Goal: Task Accomplishment & Management: Complete application form

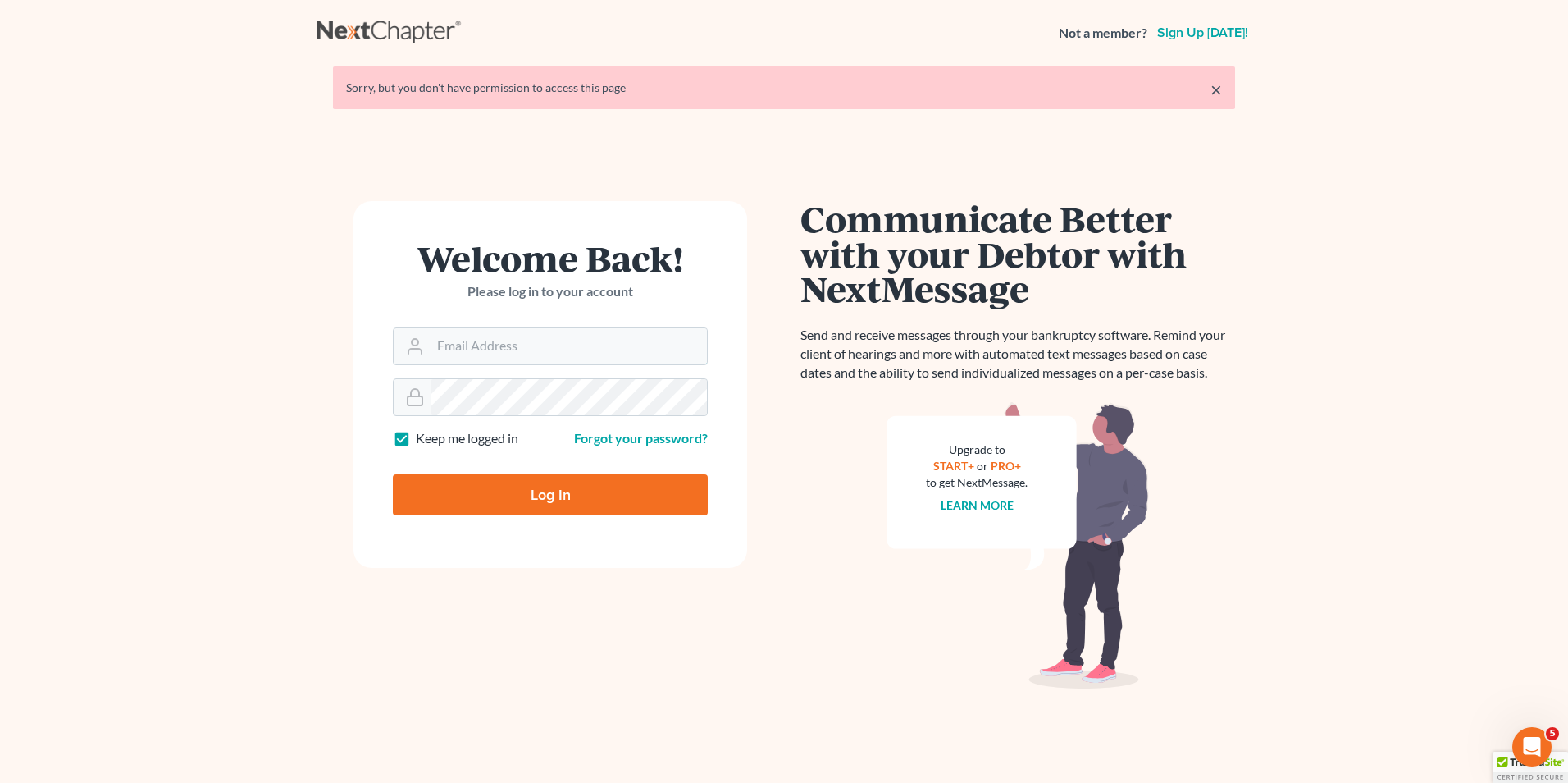
type input "[EMAIL_ADDRESS][DOMAIN_NAME]"
click at [543, 492] on input "Log In" at bounding box center [549, 494] width 315 height 41
type input "Thinking..."
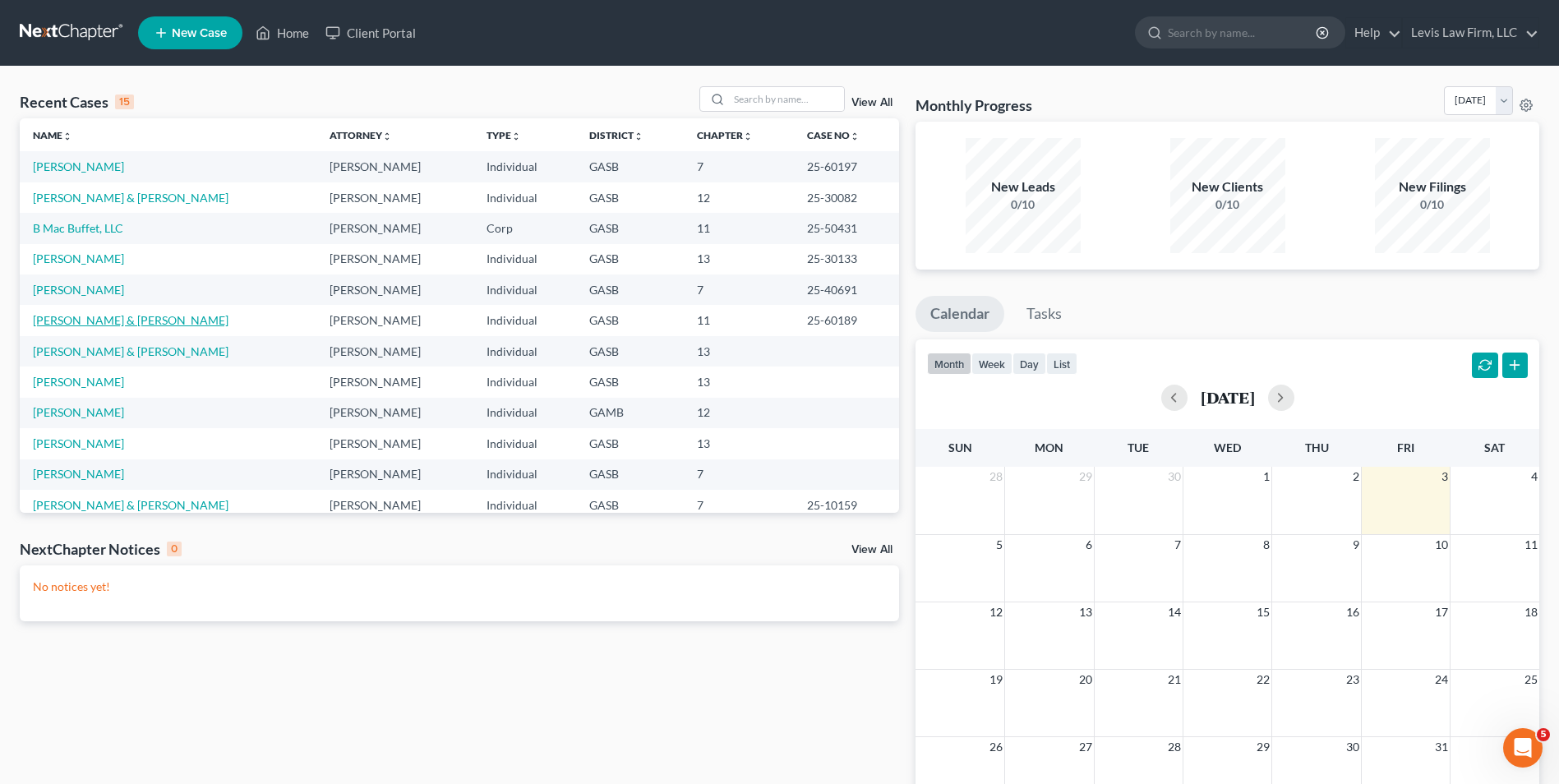
click at [102, 325] on link "[PERSON_NAME] & [PERSON_NAME]" at bounding box center [130, 320] width 195 height 14
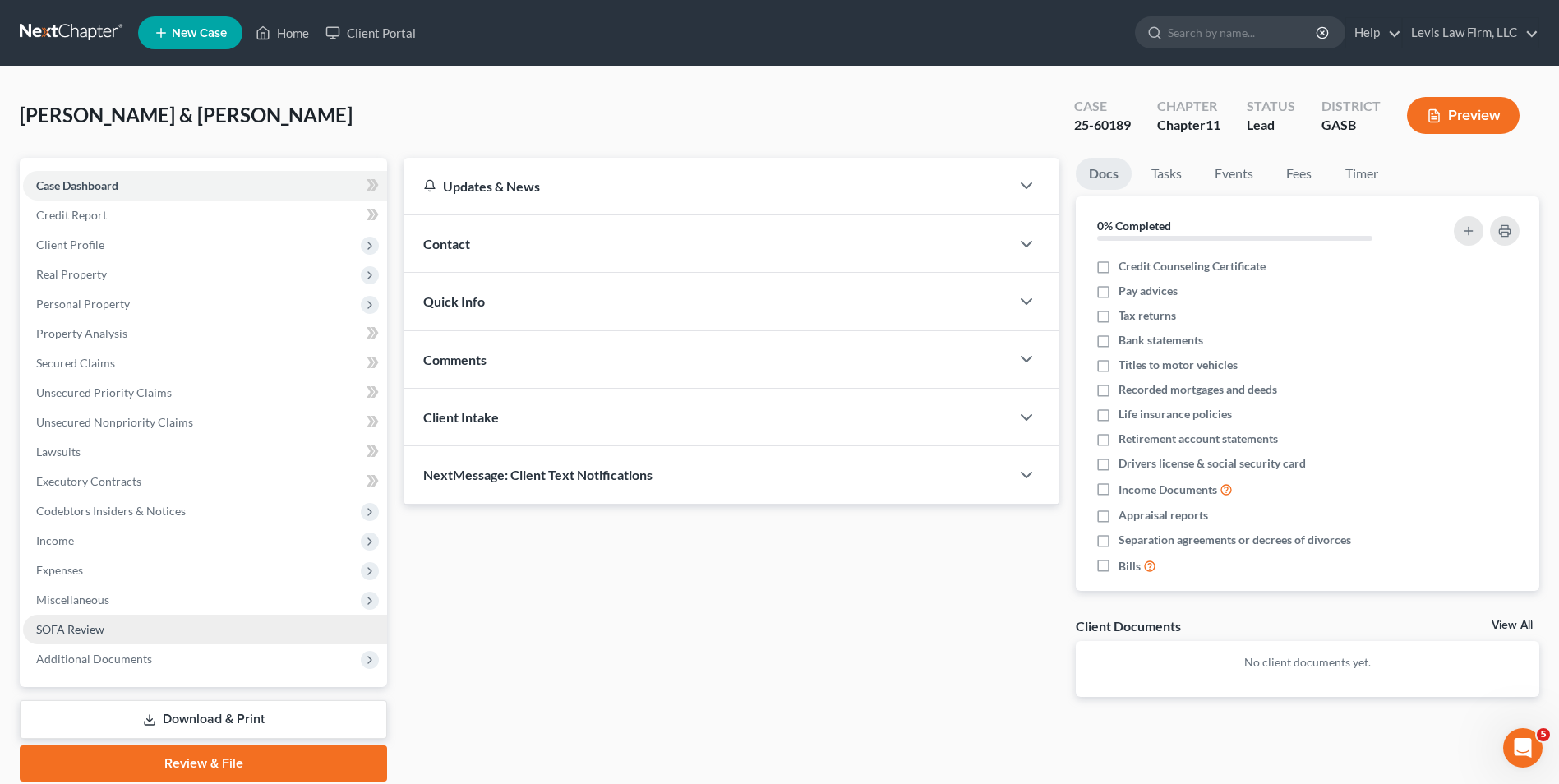
click at [73, 624] on span "SOFA Review" at bounding box center [70, 629] width 69 height 14
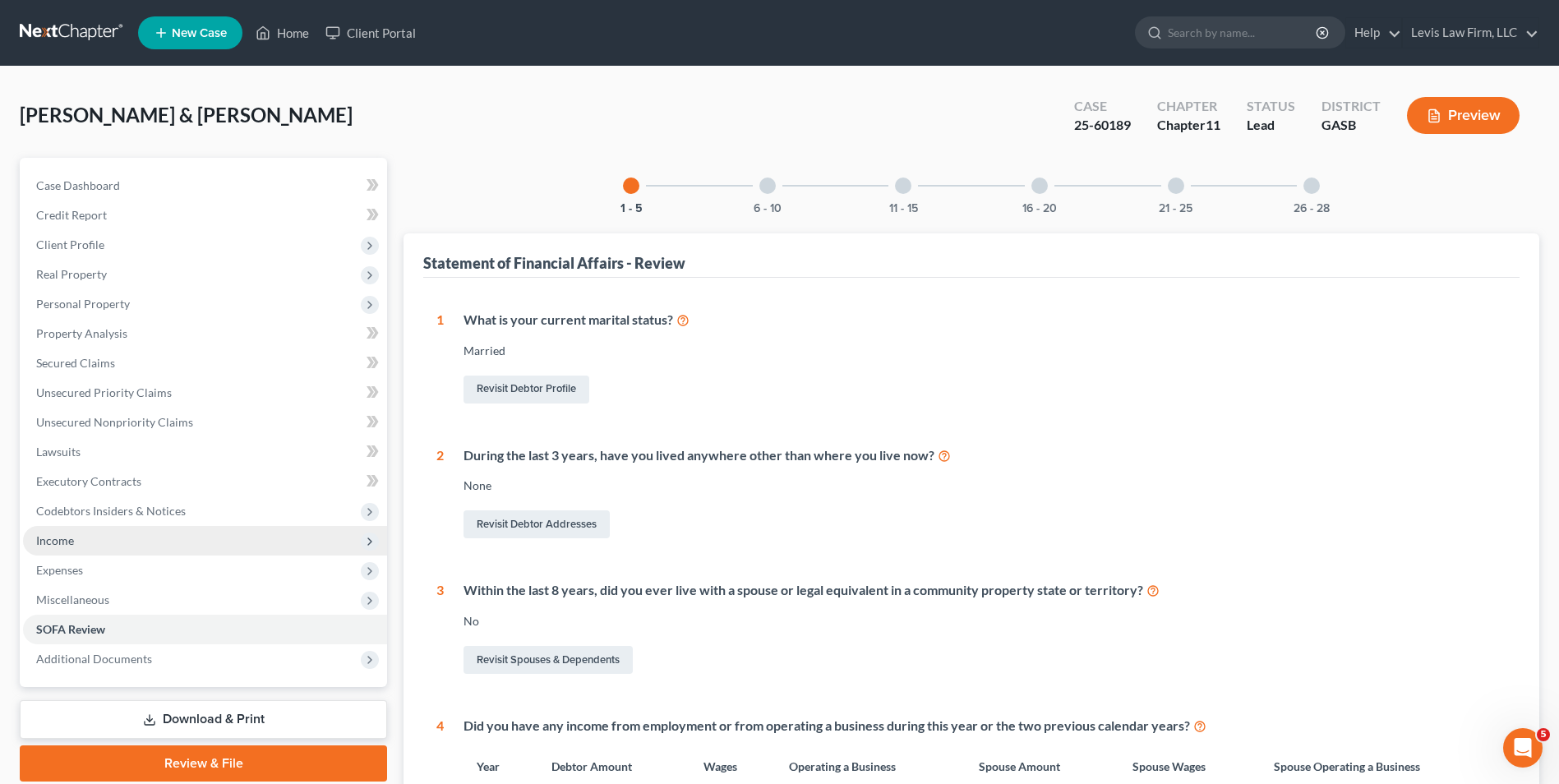
click at [69, 539] on span "Income" at bounding box center [55, 540] width 38 height 14
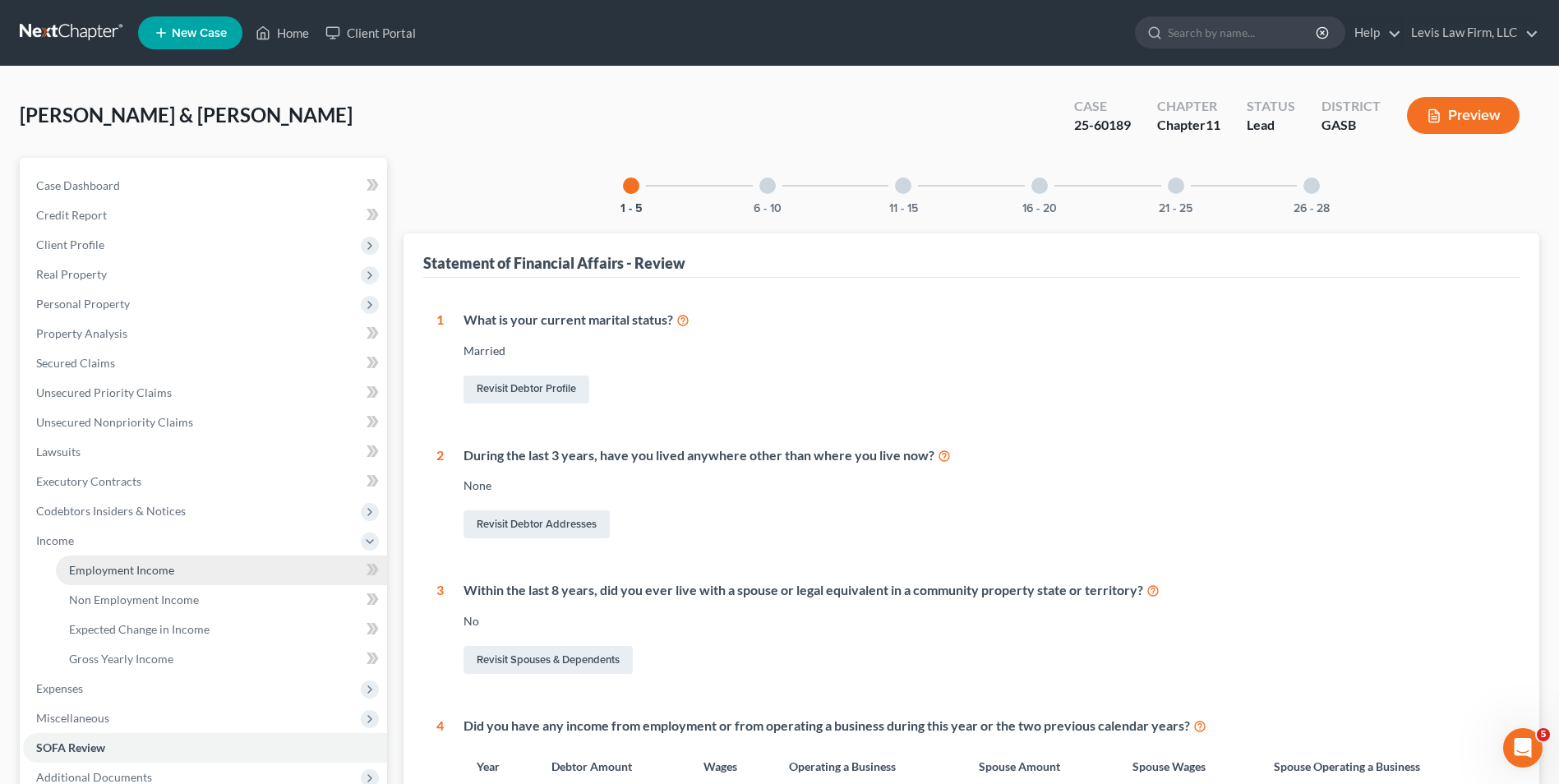
click at [151, 573] on span "Employment Income" at bounding box center [121, 570] width 106 height 14
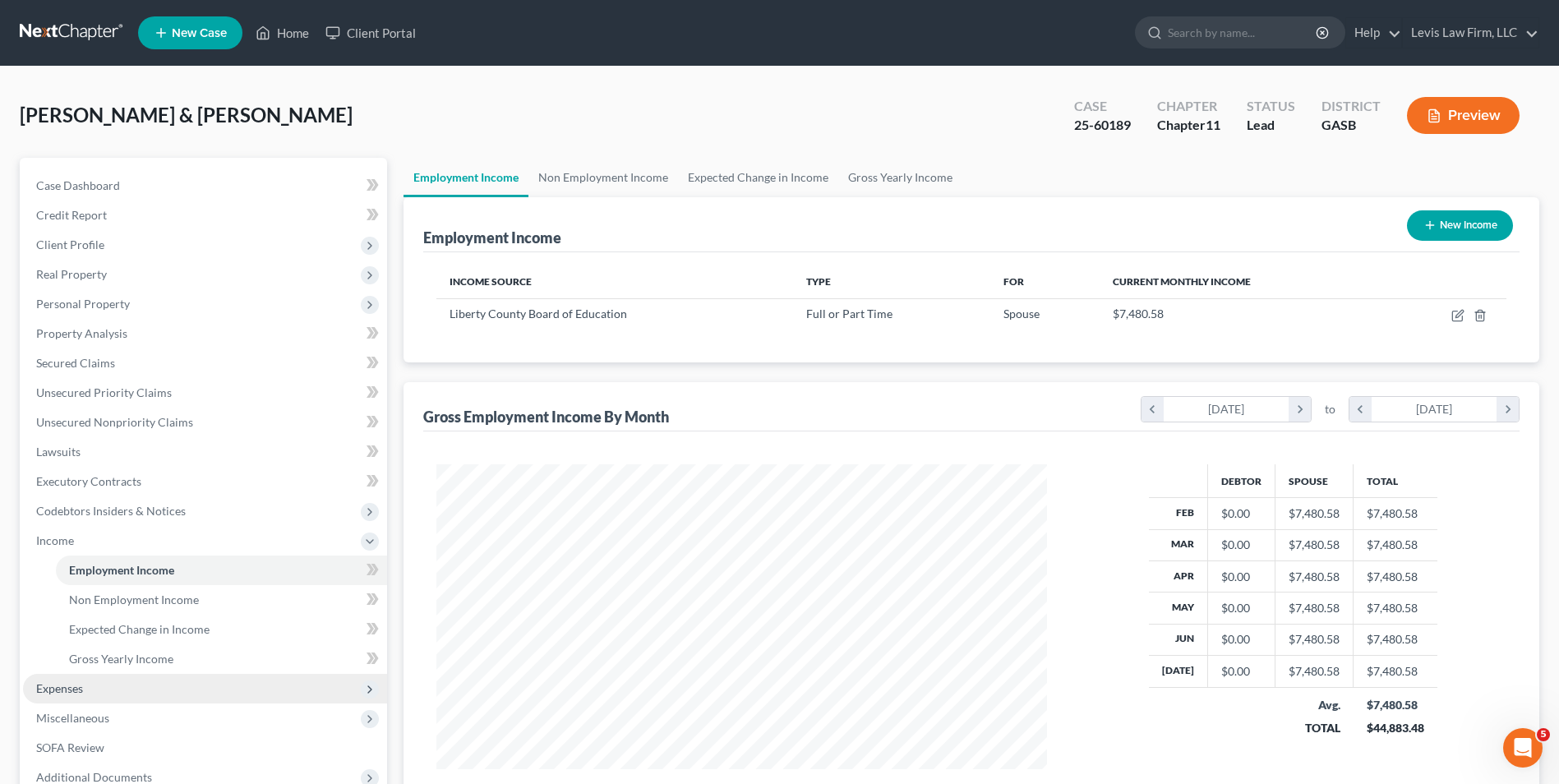
scroll to position [304, 643]
click at [147, 657] on span "Gross Yearly Income" at bounding box center [120, 659] width 105 height 14
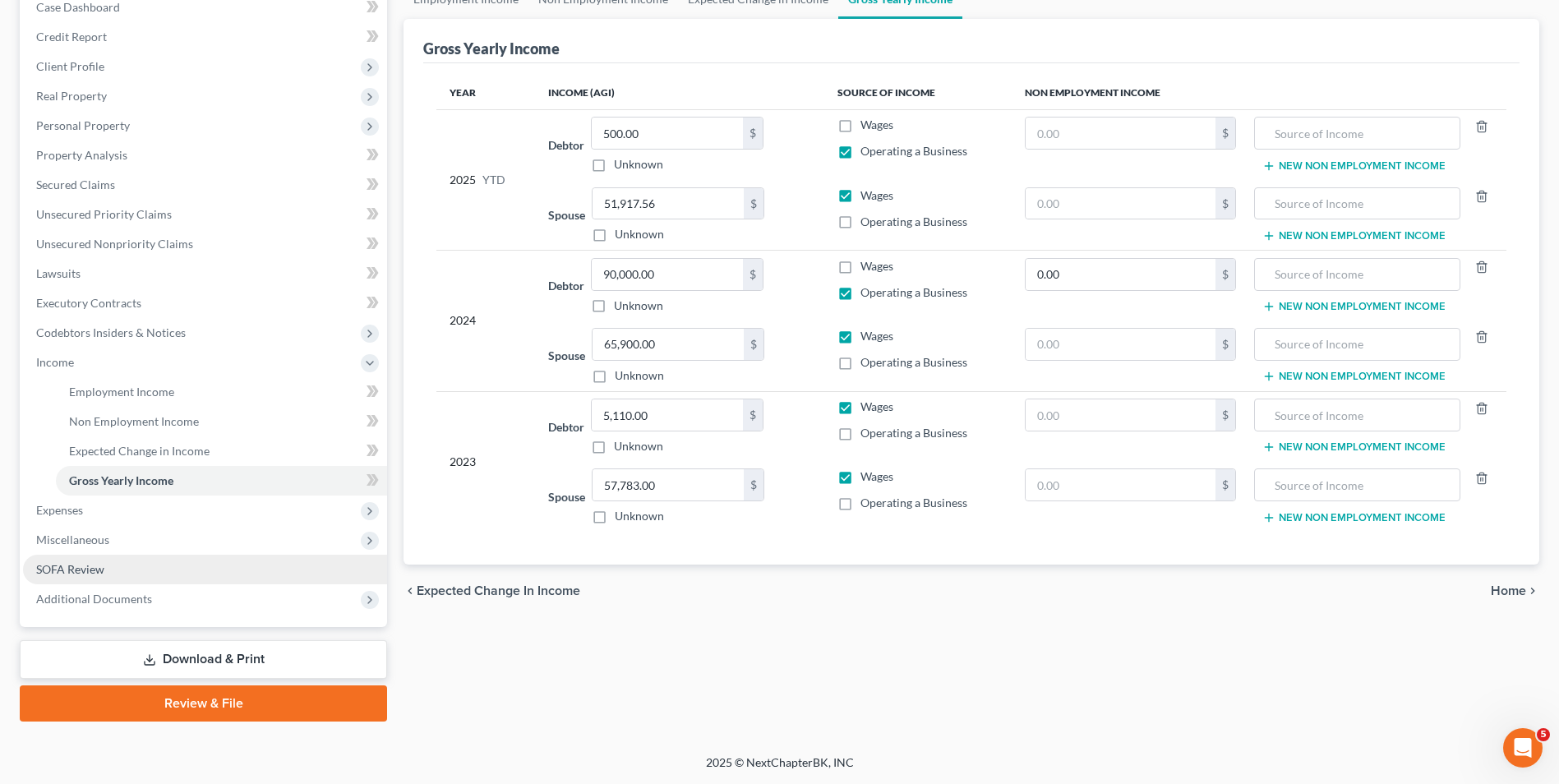
click at [87, 570] on span "SOFA Review" at bounding box center [70, 569] width 69 height 14
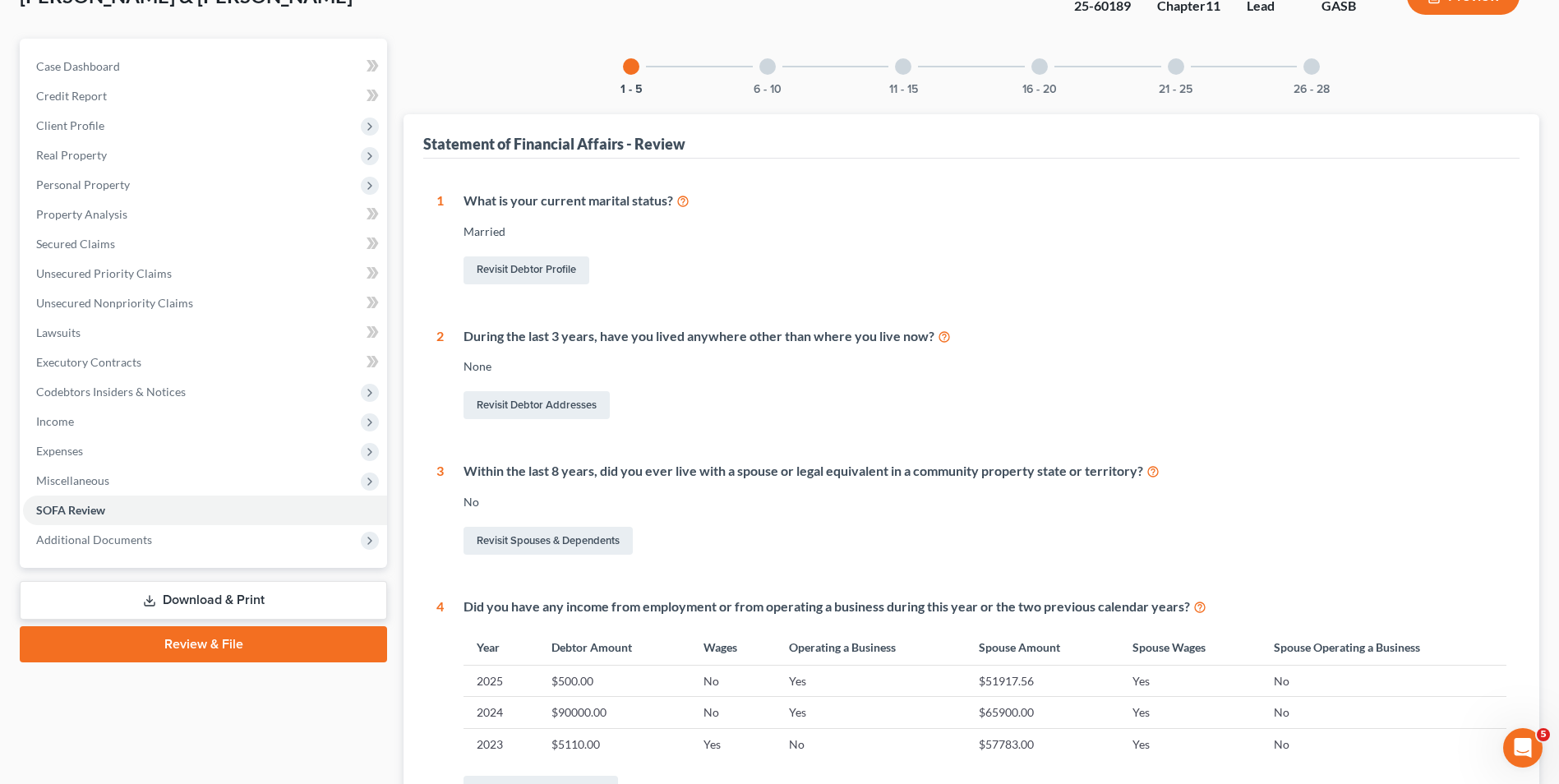
scroll to position [83, 0]
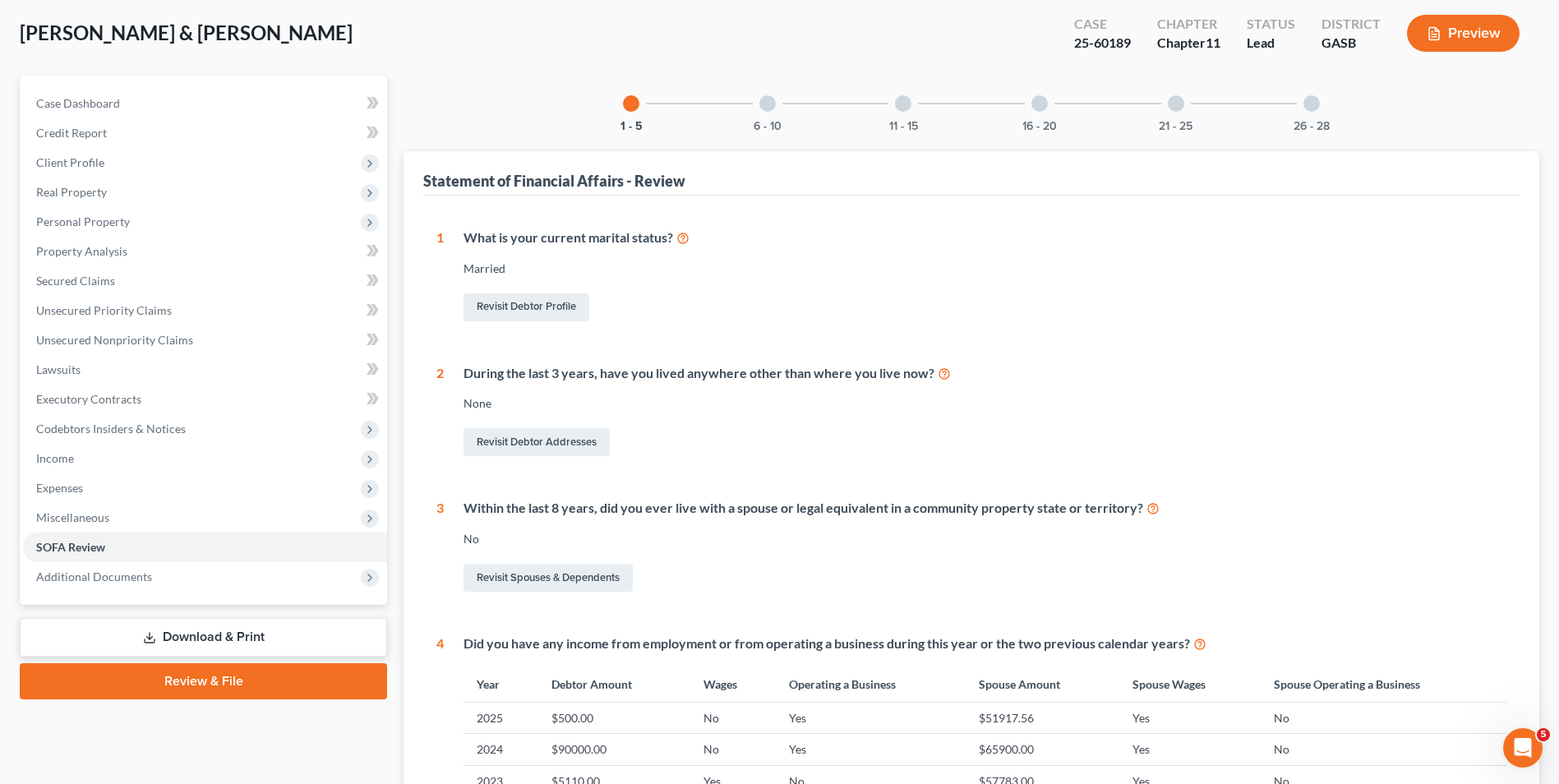
click at [770, 102] on div at bounding box center [768, 103] width 17 height 17
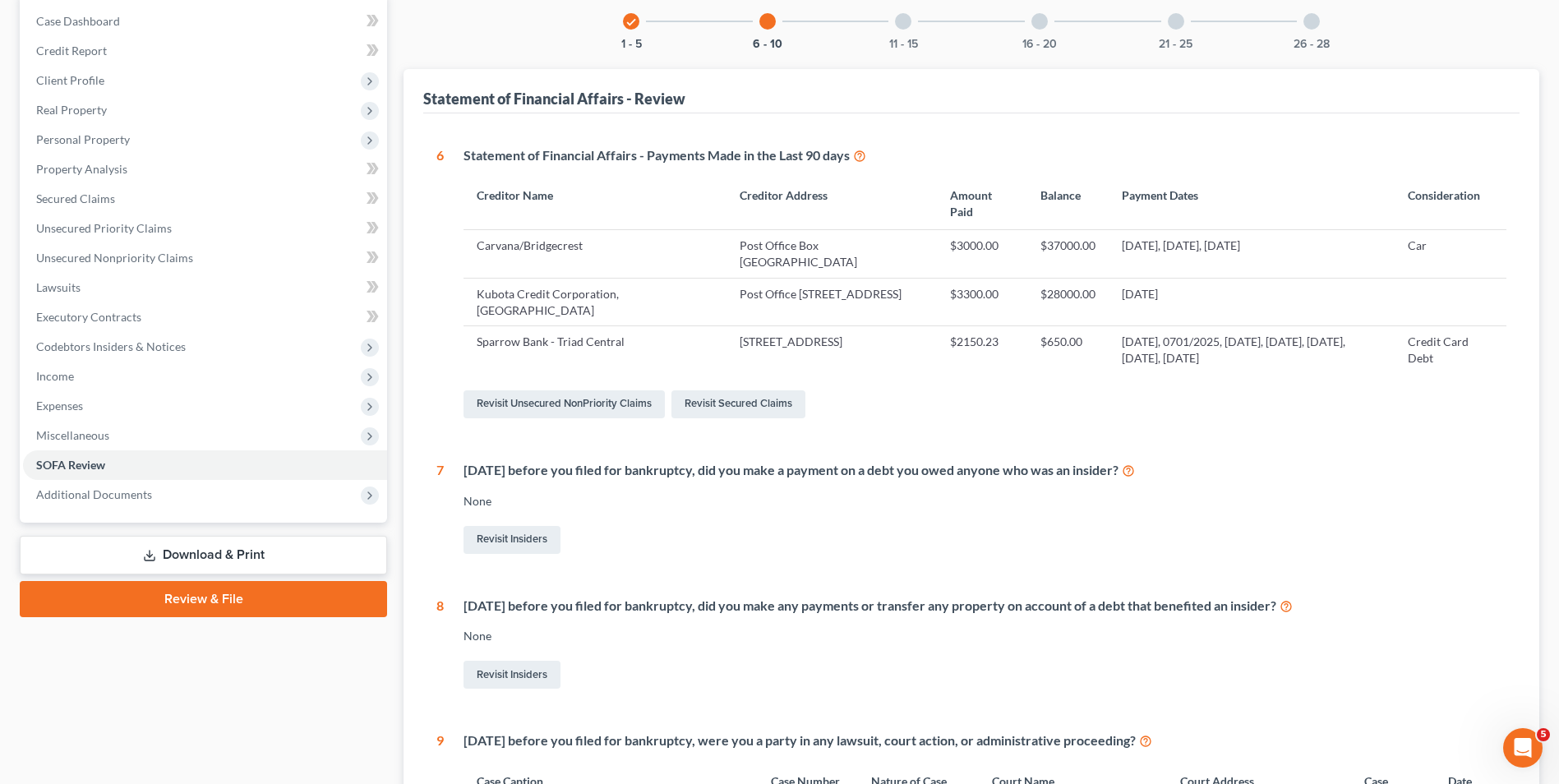
scroll to position [247, 0]
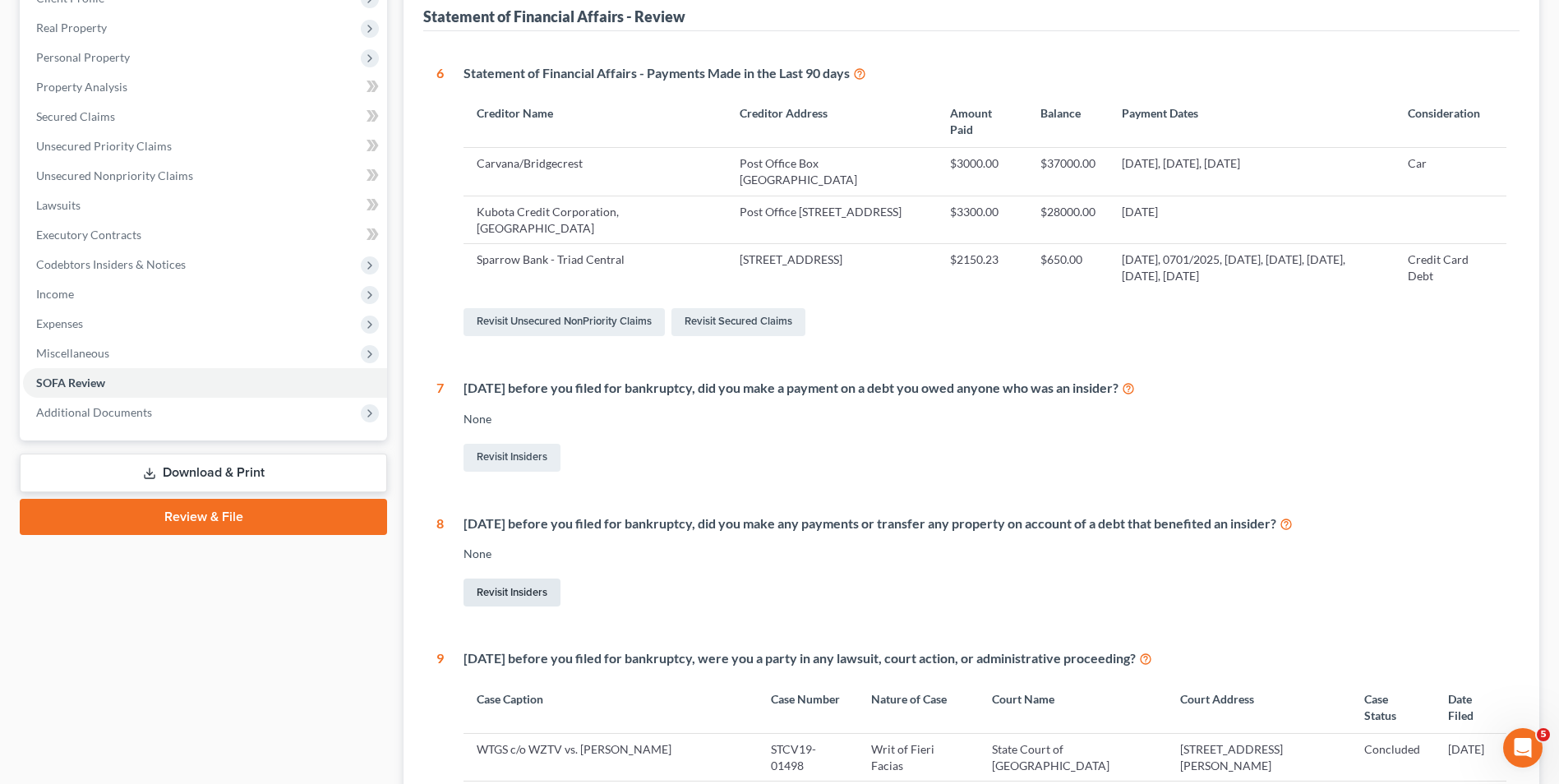
click at [523, 591] on link "Revisit Insiders" at bounding box center [512, 592] width 97 height 28
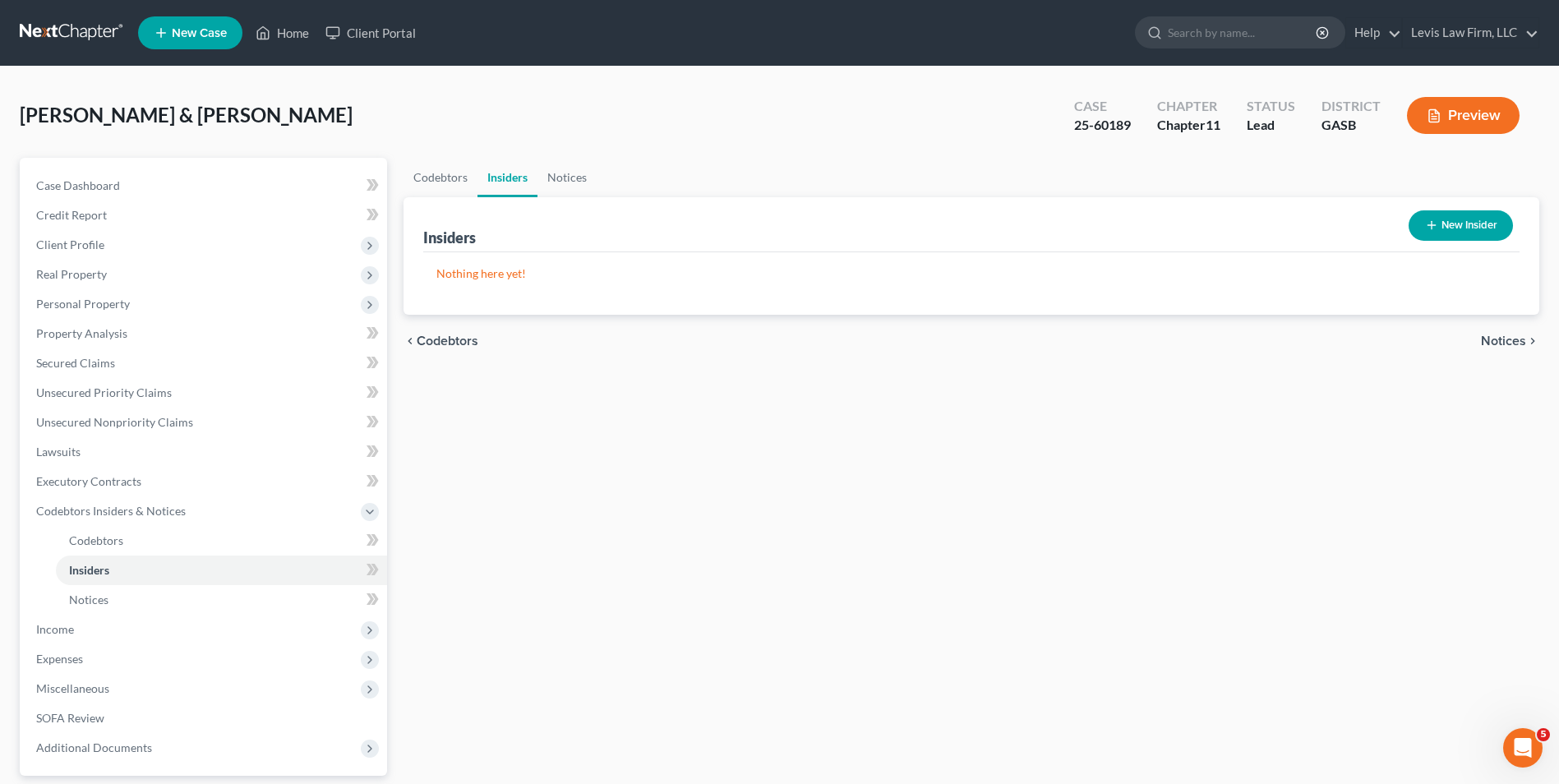
click at [1477, 214] on button "New Insider" at bounding box center [1460, 225] width 105 height 31
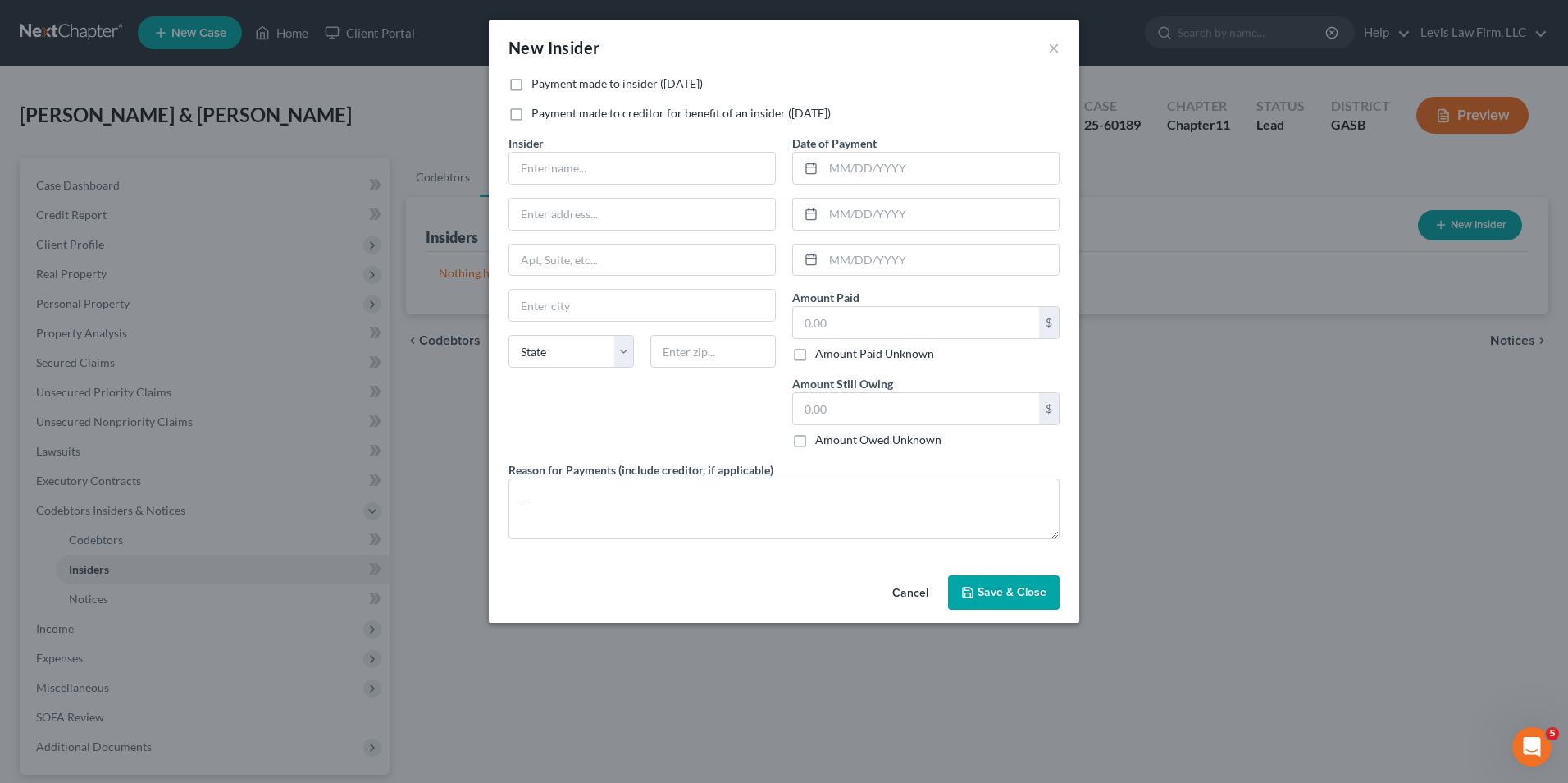
click at [918, 589] on button "Cancel" at bounding box center [910, 592] width 63 height 33
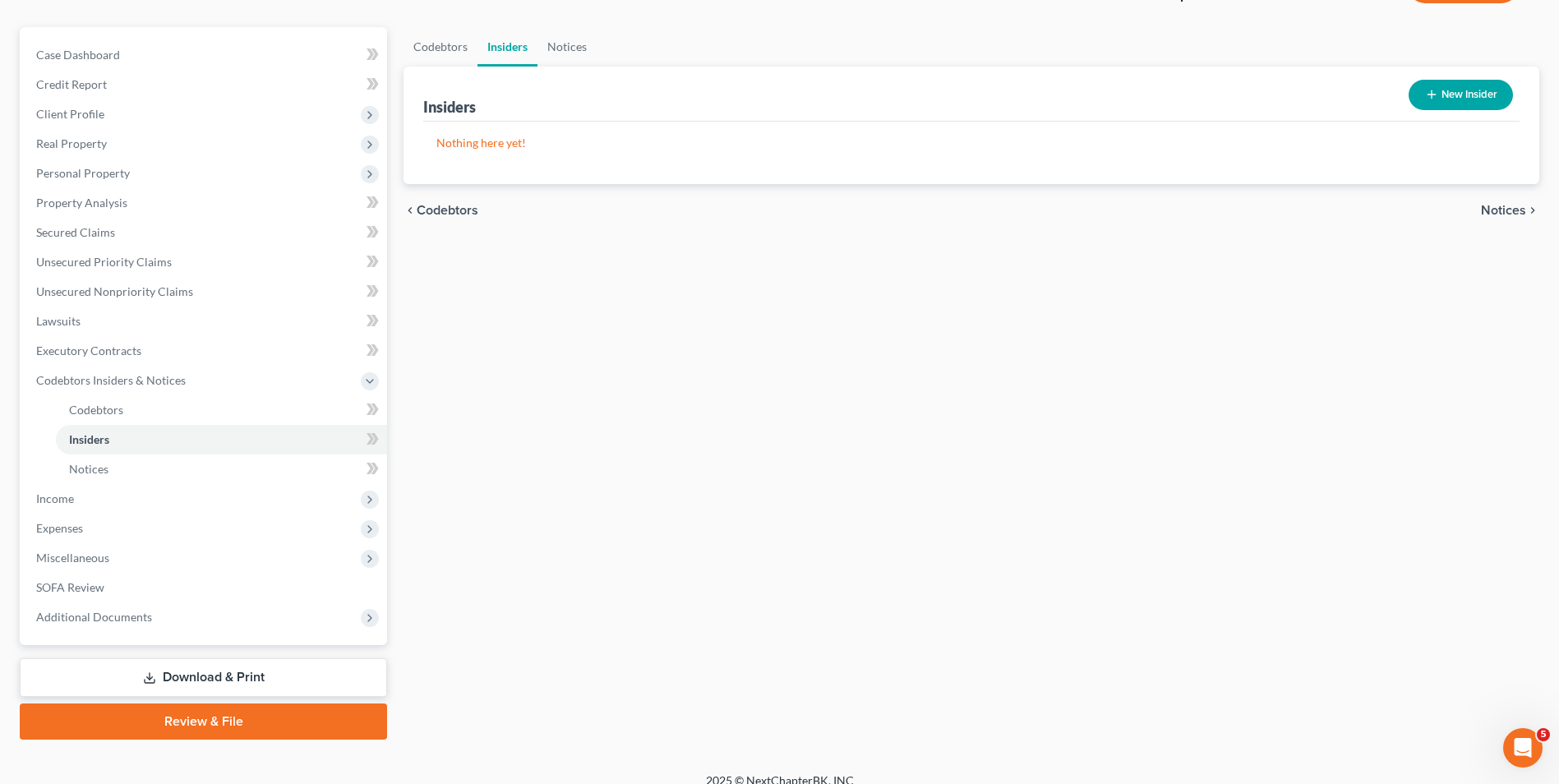
scroll to position [148, 0]
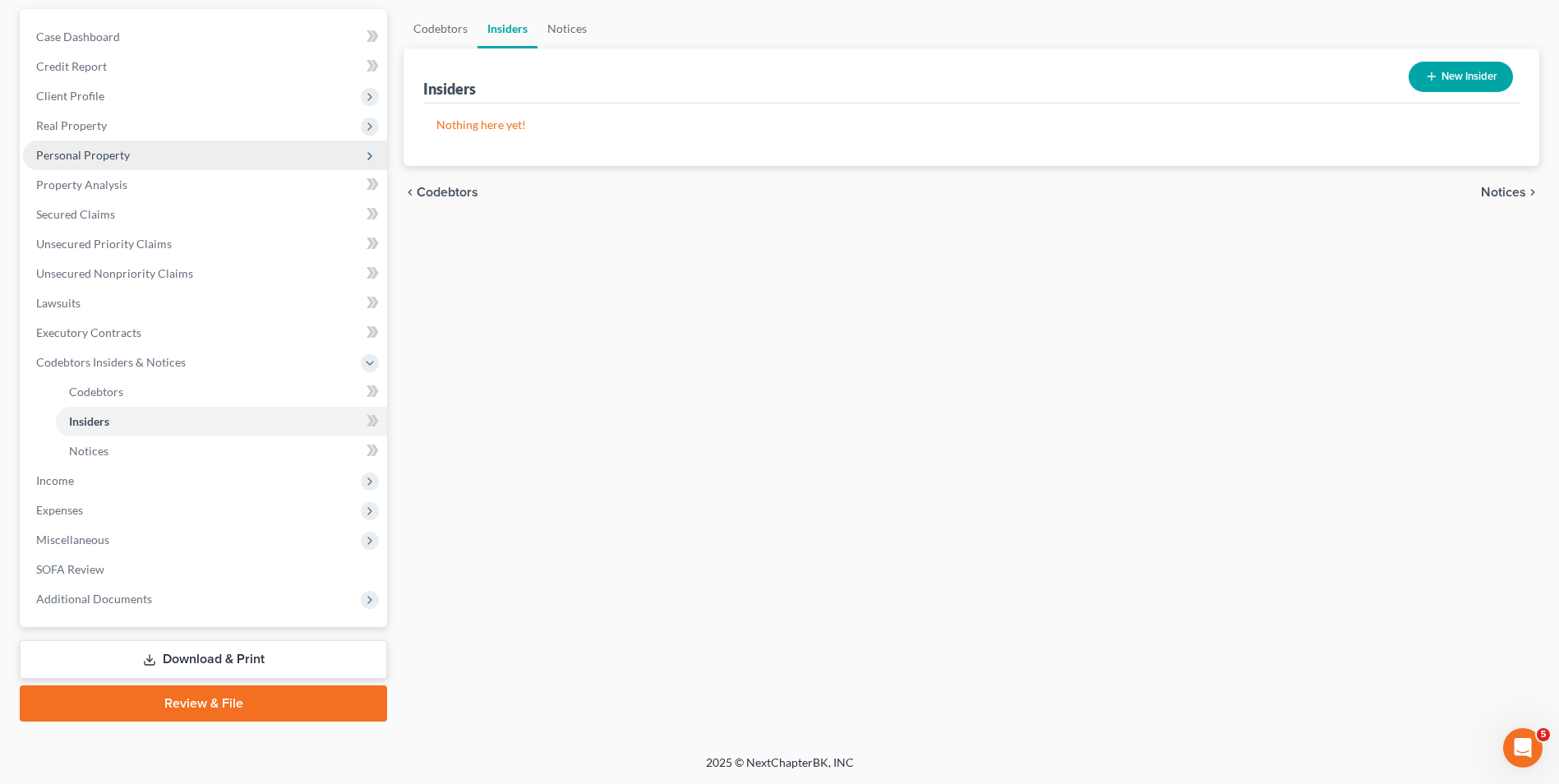
click at [102, 149] on span "Personal Property" at bounding box center [83, 155] width 94 height 14
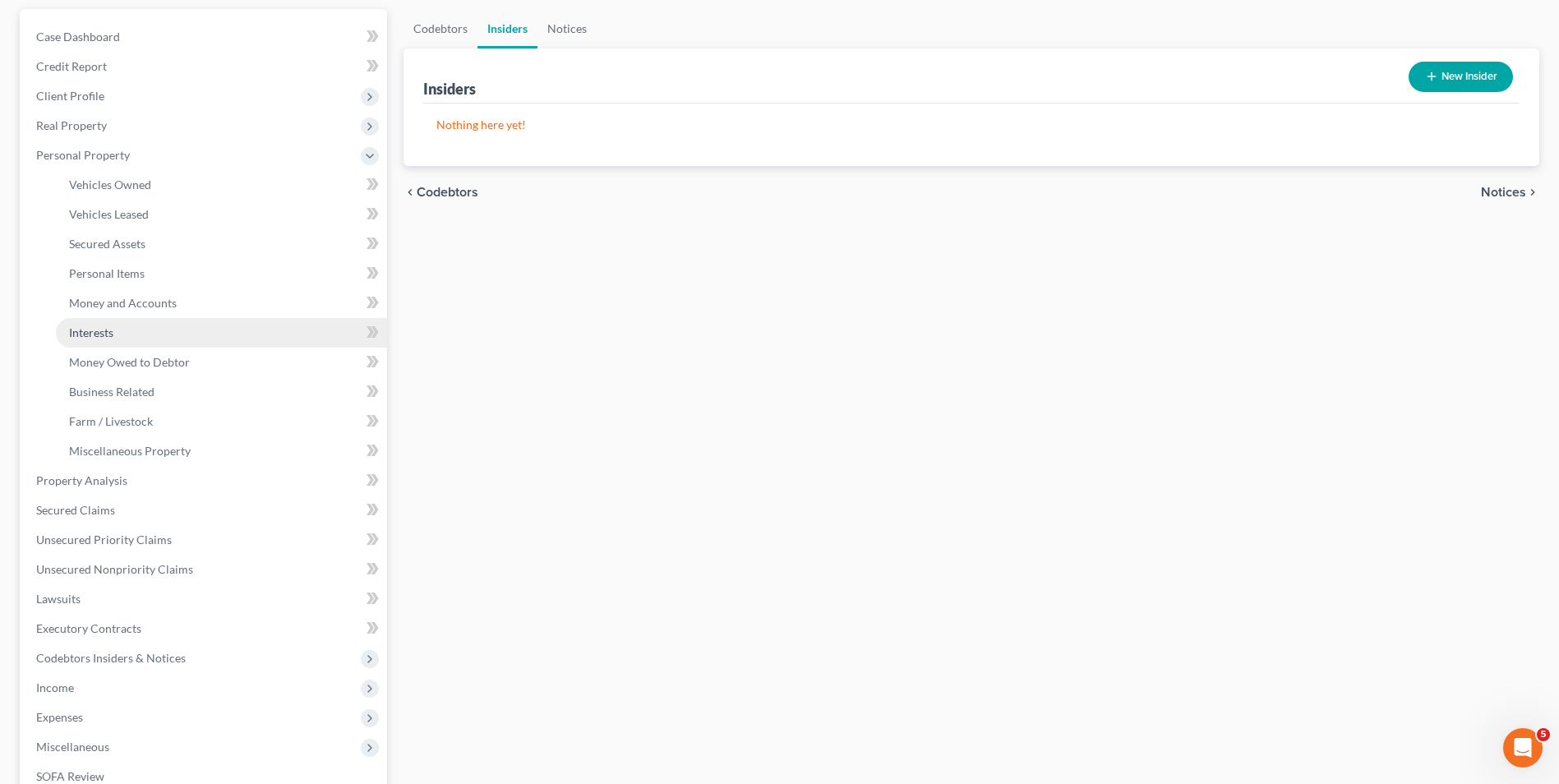
click at [105, 328] on span "Interests" at bounding box center [91, 332] width 45 height 14
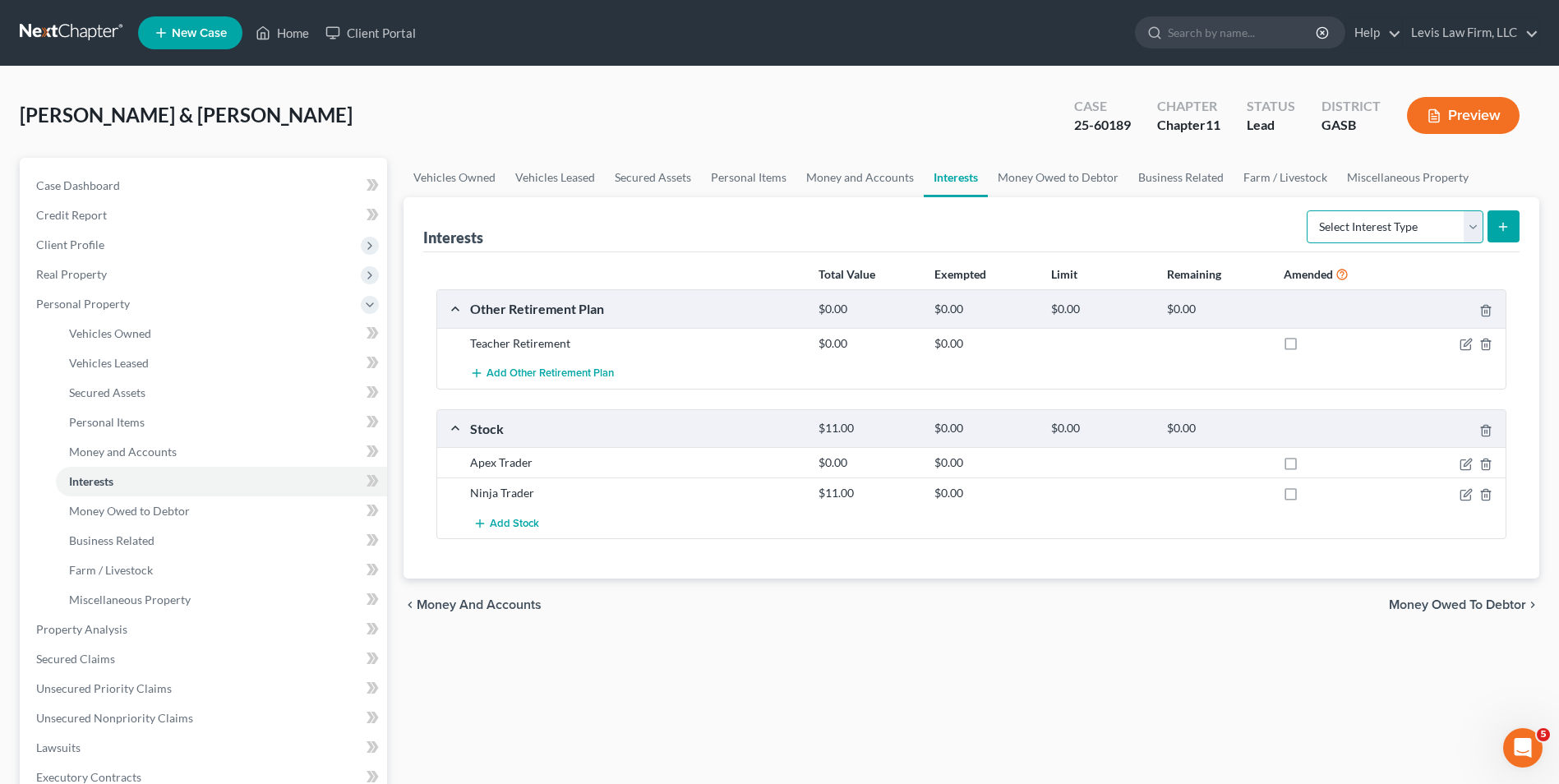
click at [1477, 225] on select "Select Interest Type 401K Annuity Bond Education IRA Government Bond Government…" at bounding box center [1396, 226] width 177 height 33
click at [1477, 226] on select "Select Interest Type 401K Annuity Bond Education IRA Government Bond Government…" at bounding box center [1396, 226] width 177 height 33
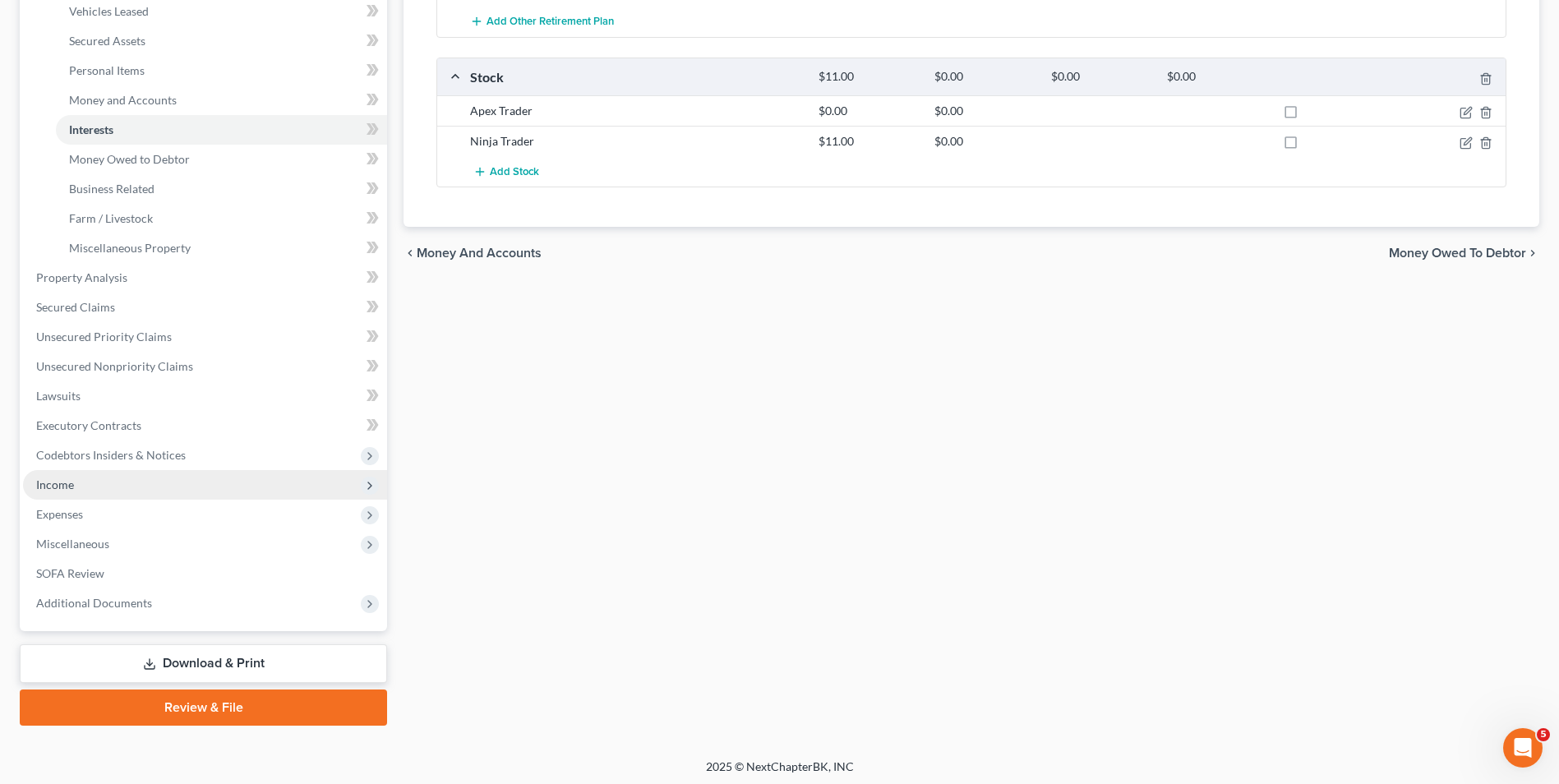
scroll to position [355, 0]
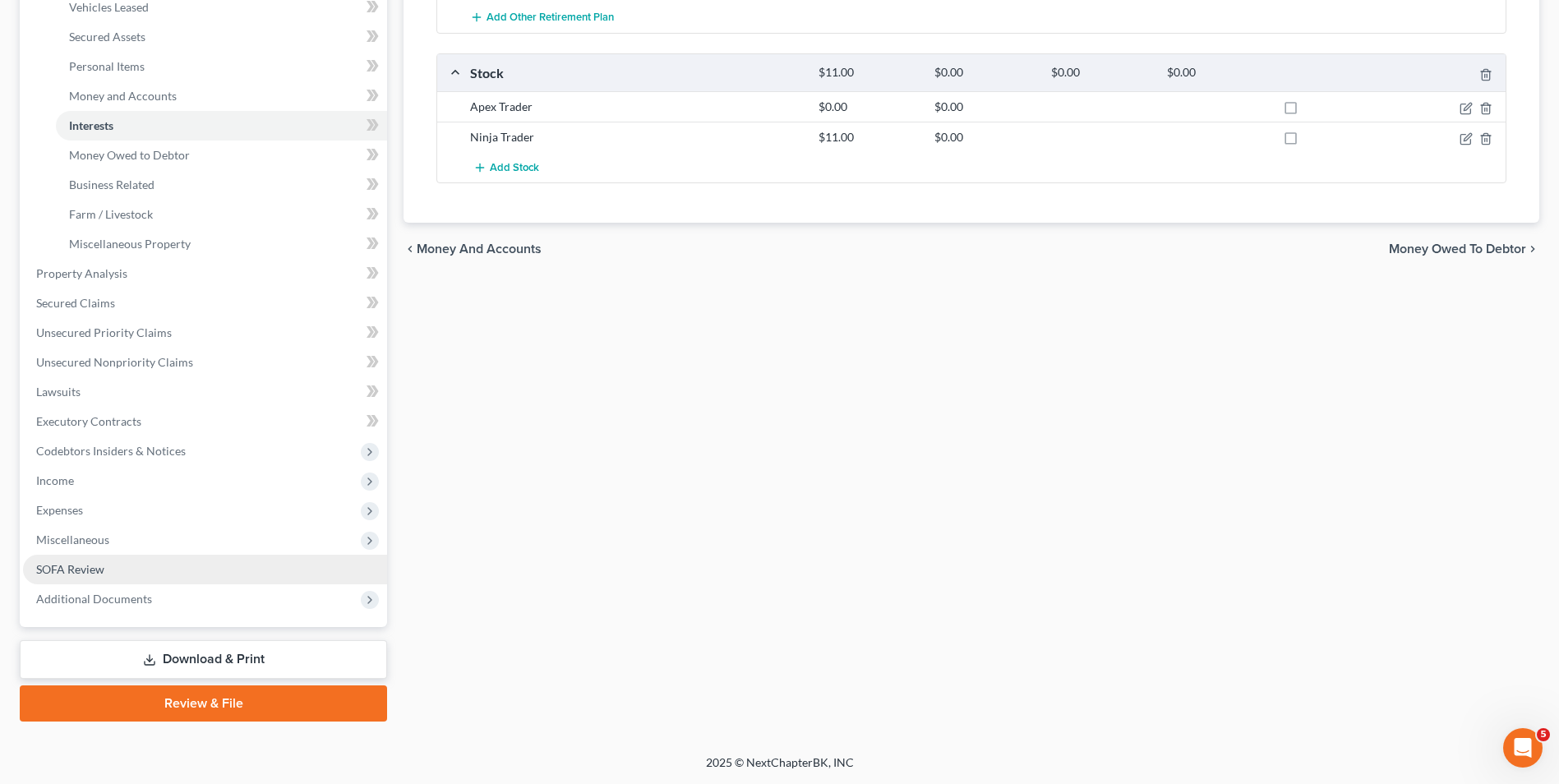
click at [70, 562] on span "SOFA Review" at bounding box center [70, 569] width 69 height 14
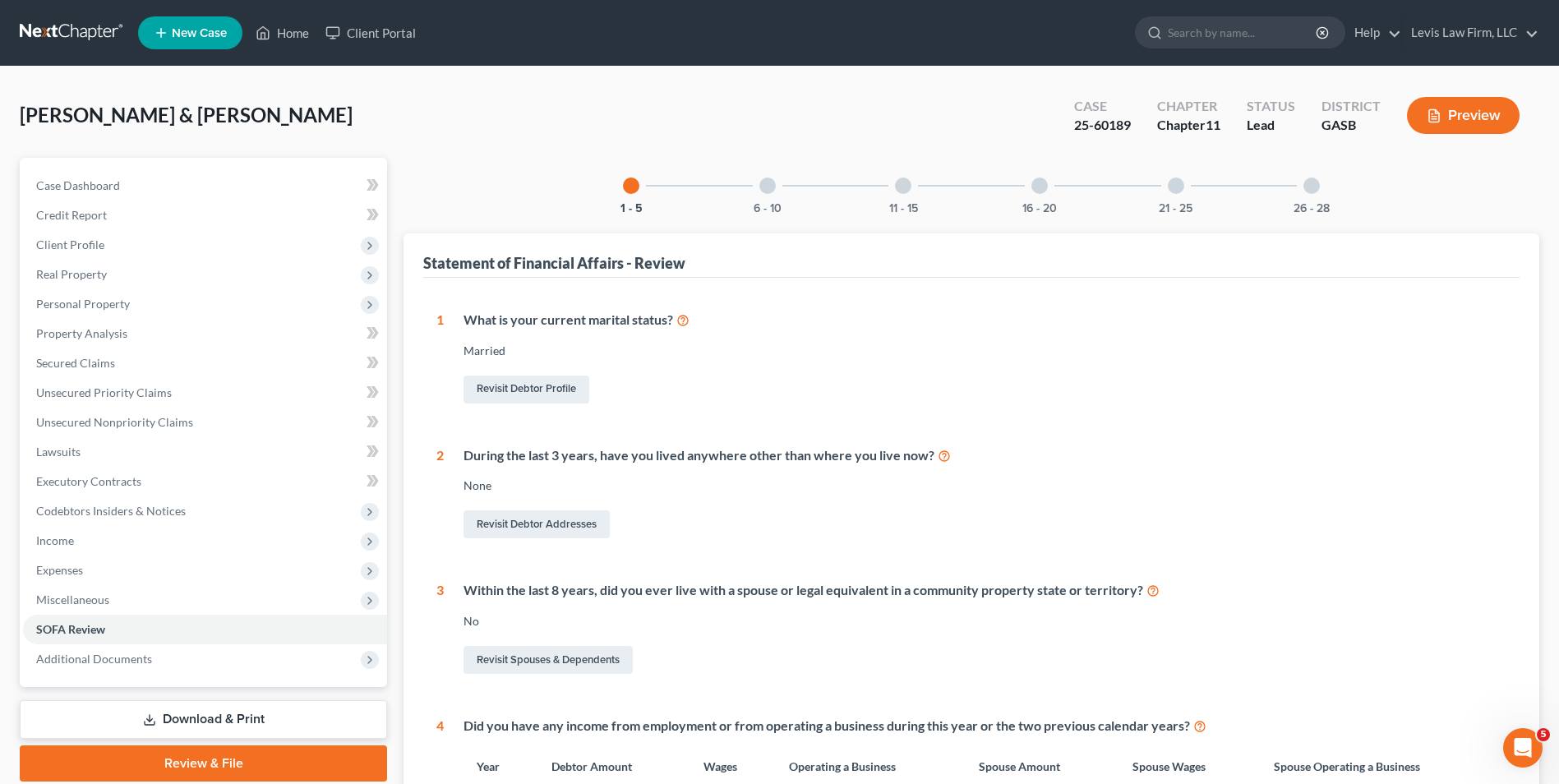
click at [766, 183] on div at bounding box center [768, 185] width 17 height 17
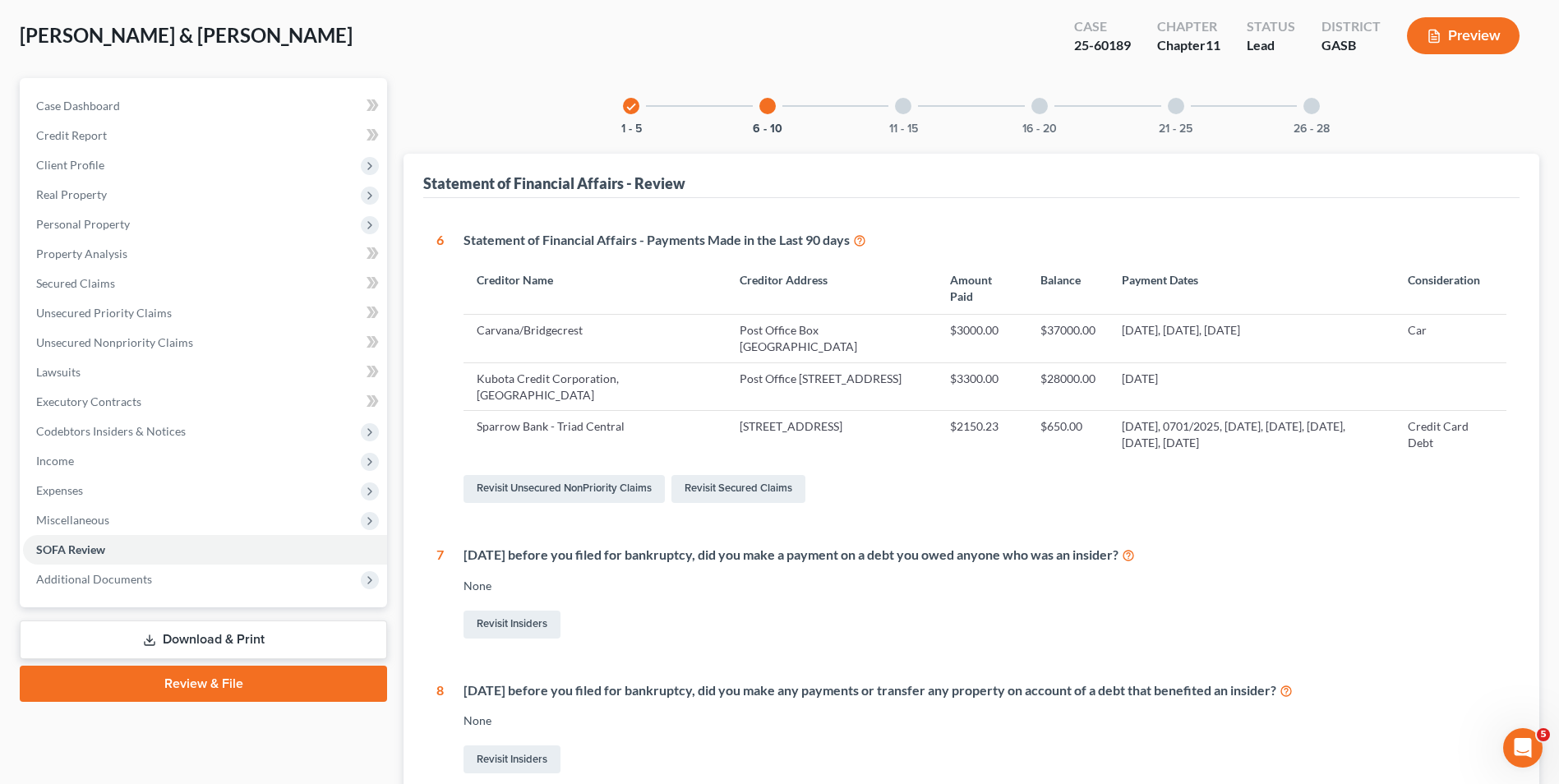
scroll to position [73, 0]
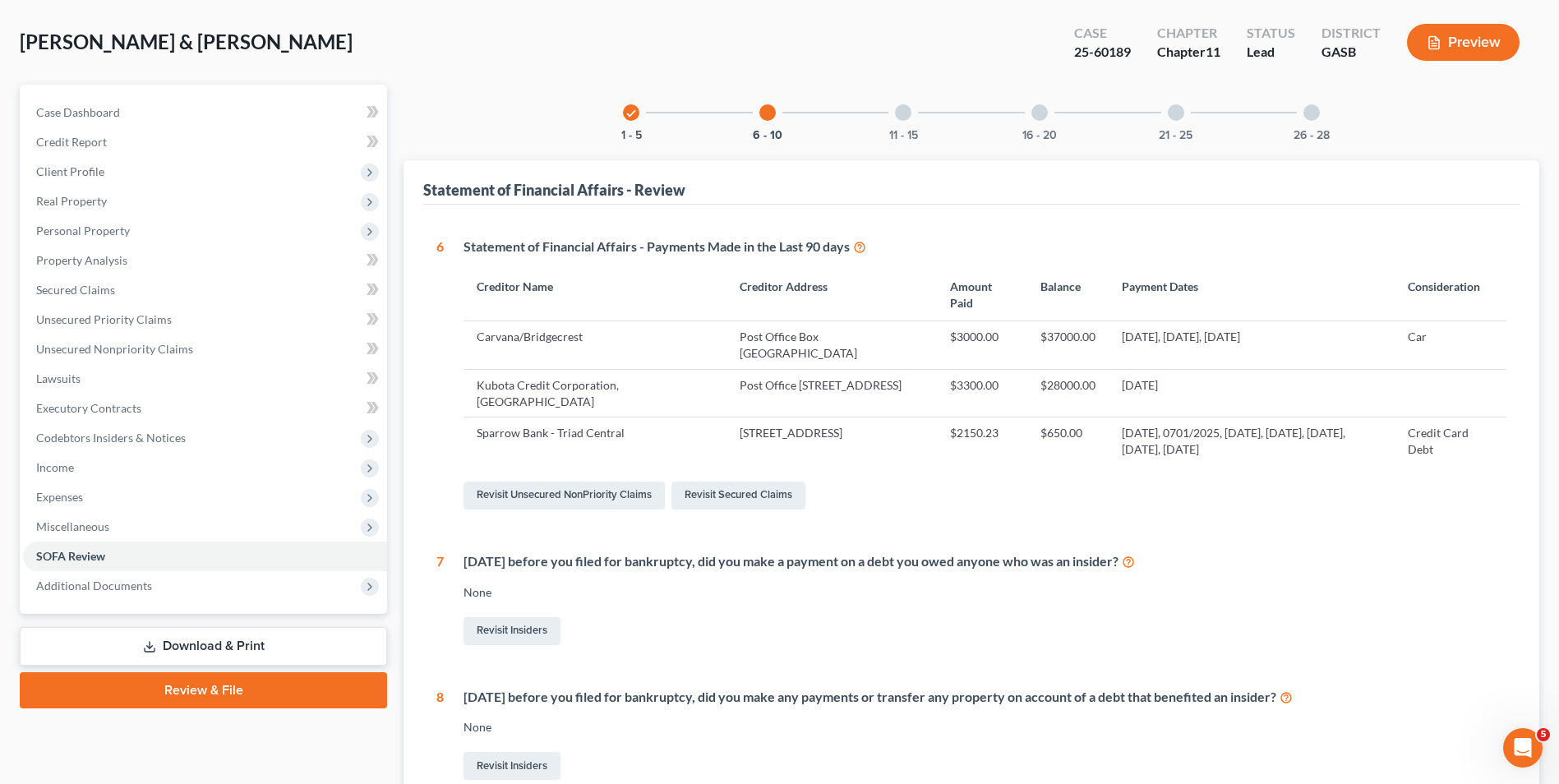
click at [904, 113] on div at bounding box center [903, 112] width 17 height 17
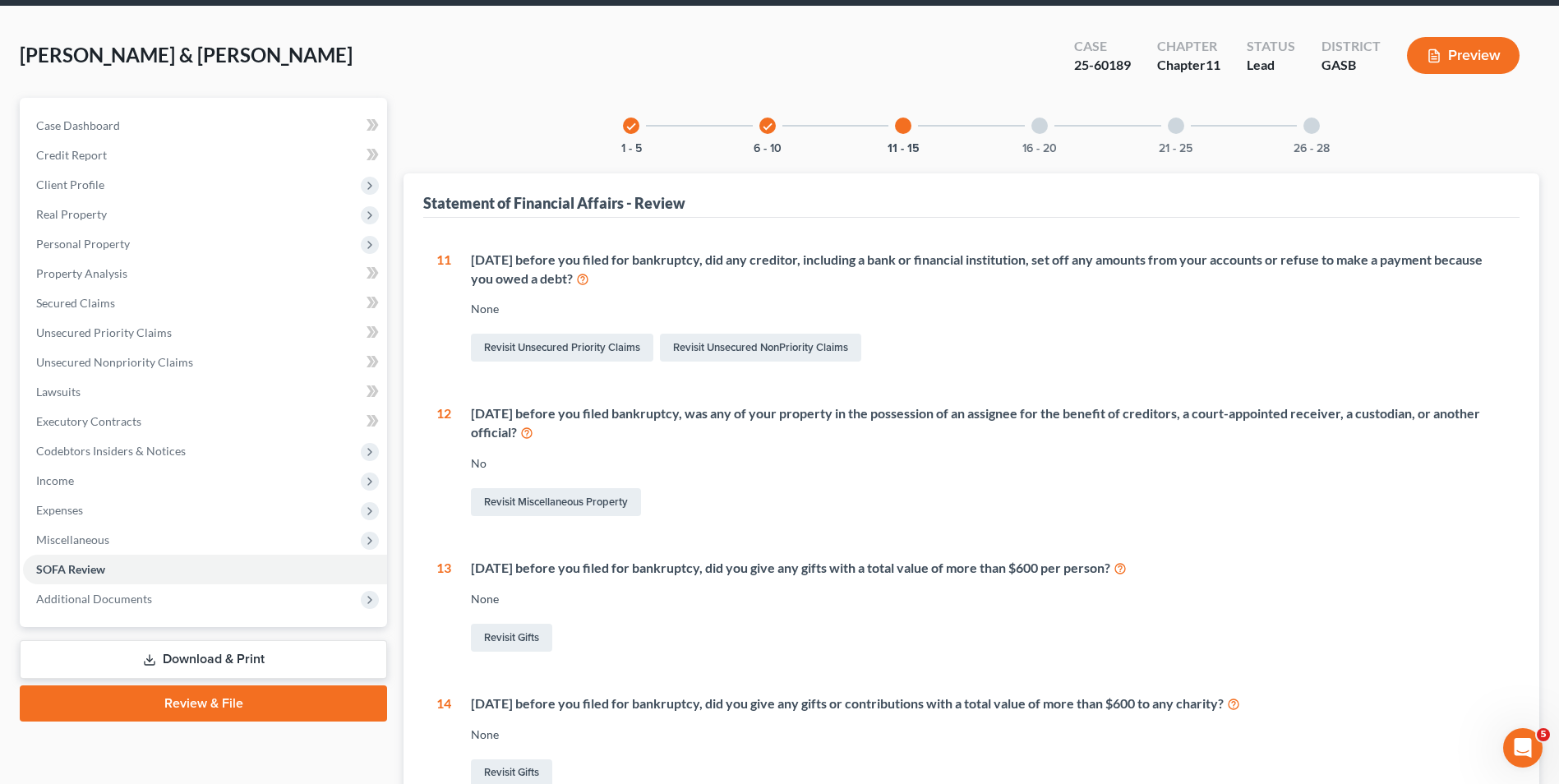
scroll to position [0, 0]
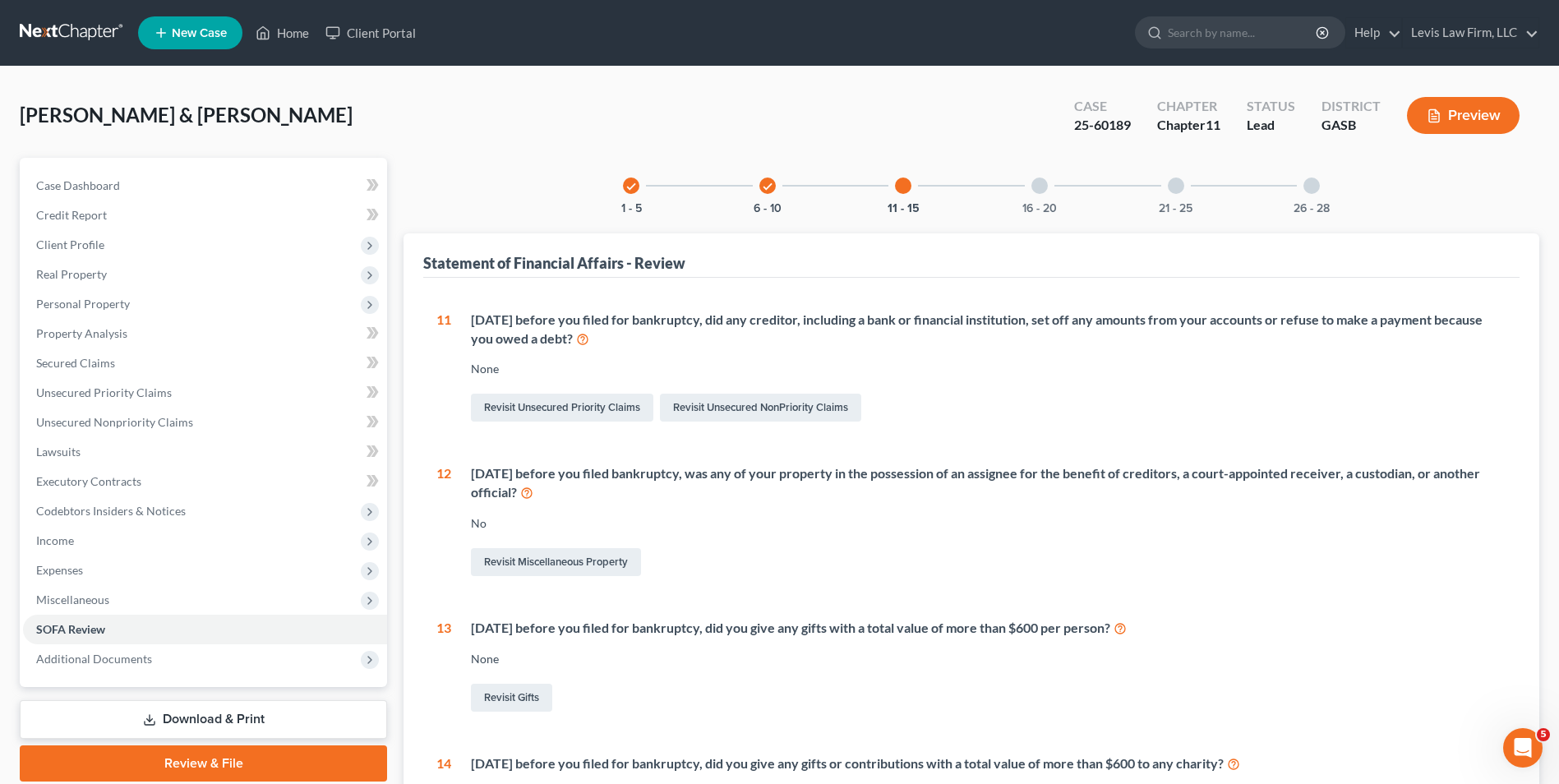
click at [1043, 181] on div at bounding box center [1039, 185] width 17 height 17
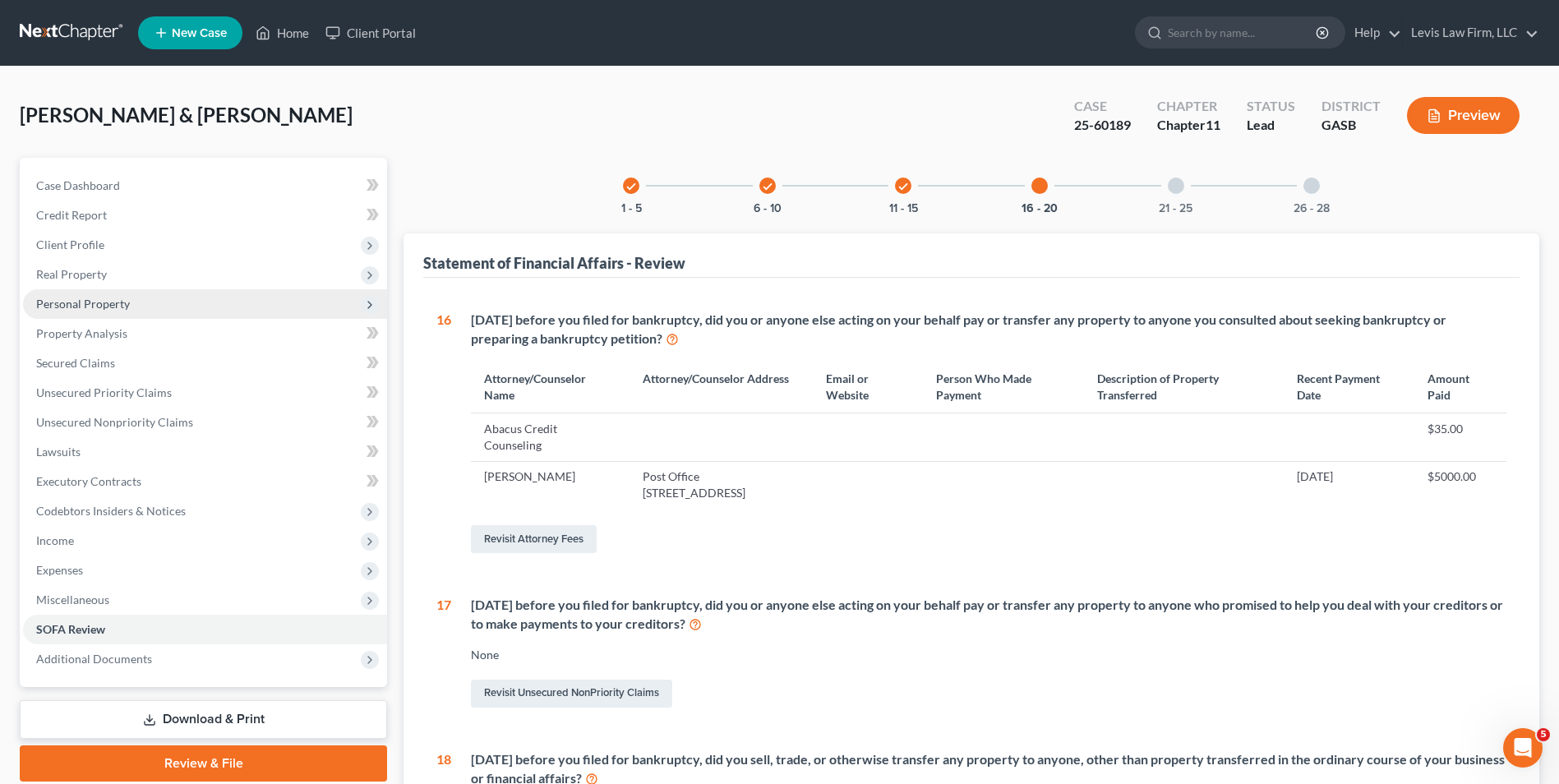
click at [103, 303] on span "Personal Property" at bounding box center [83, 303] width 94 height 14
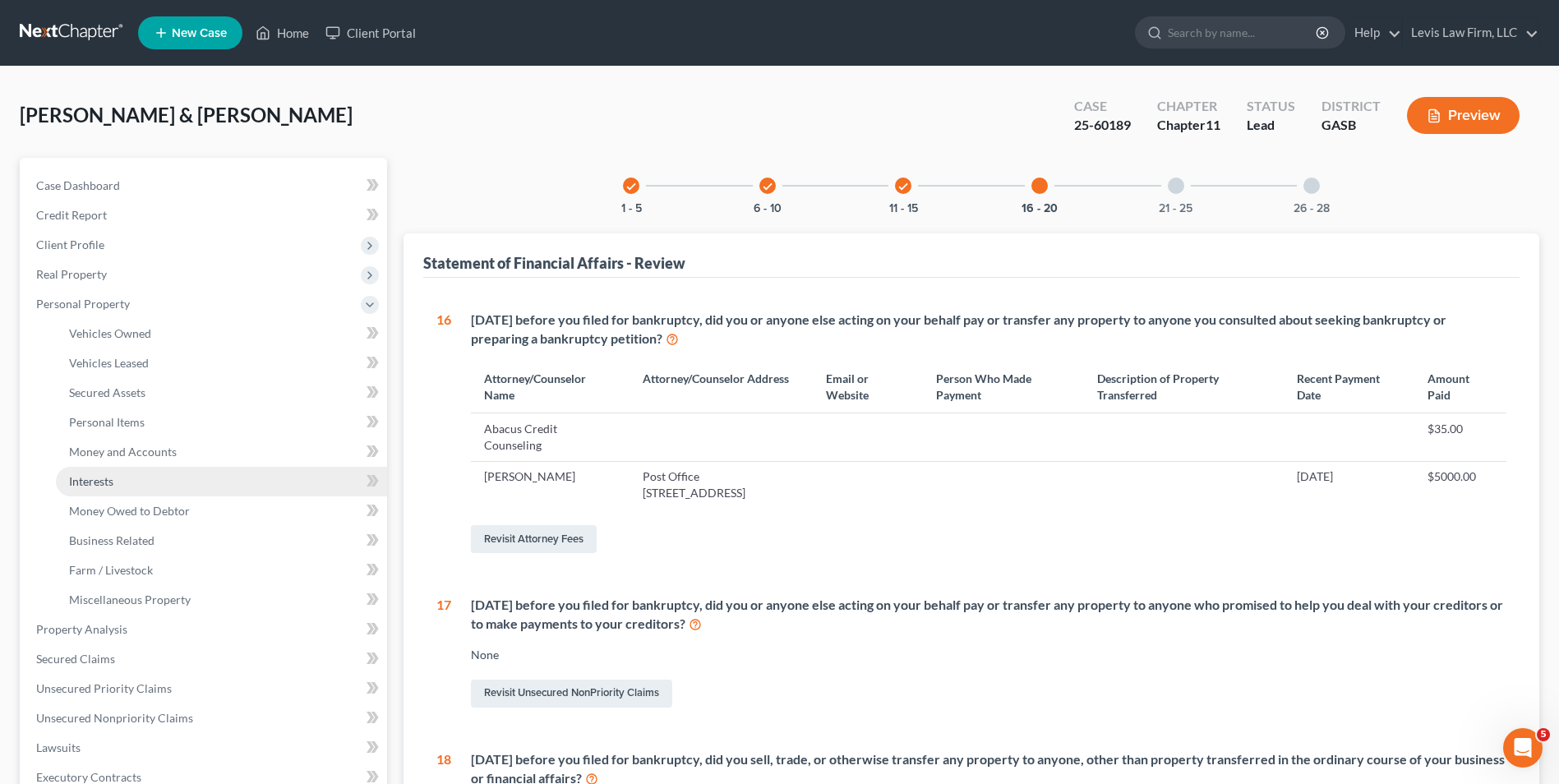
click at [95, 480] on span "Interests" at bounding box center [91, 481] width 45 height 14
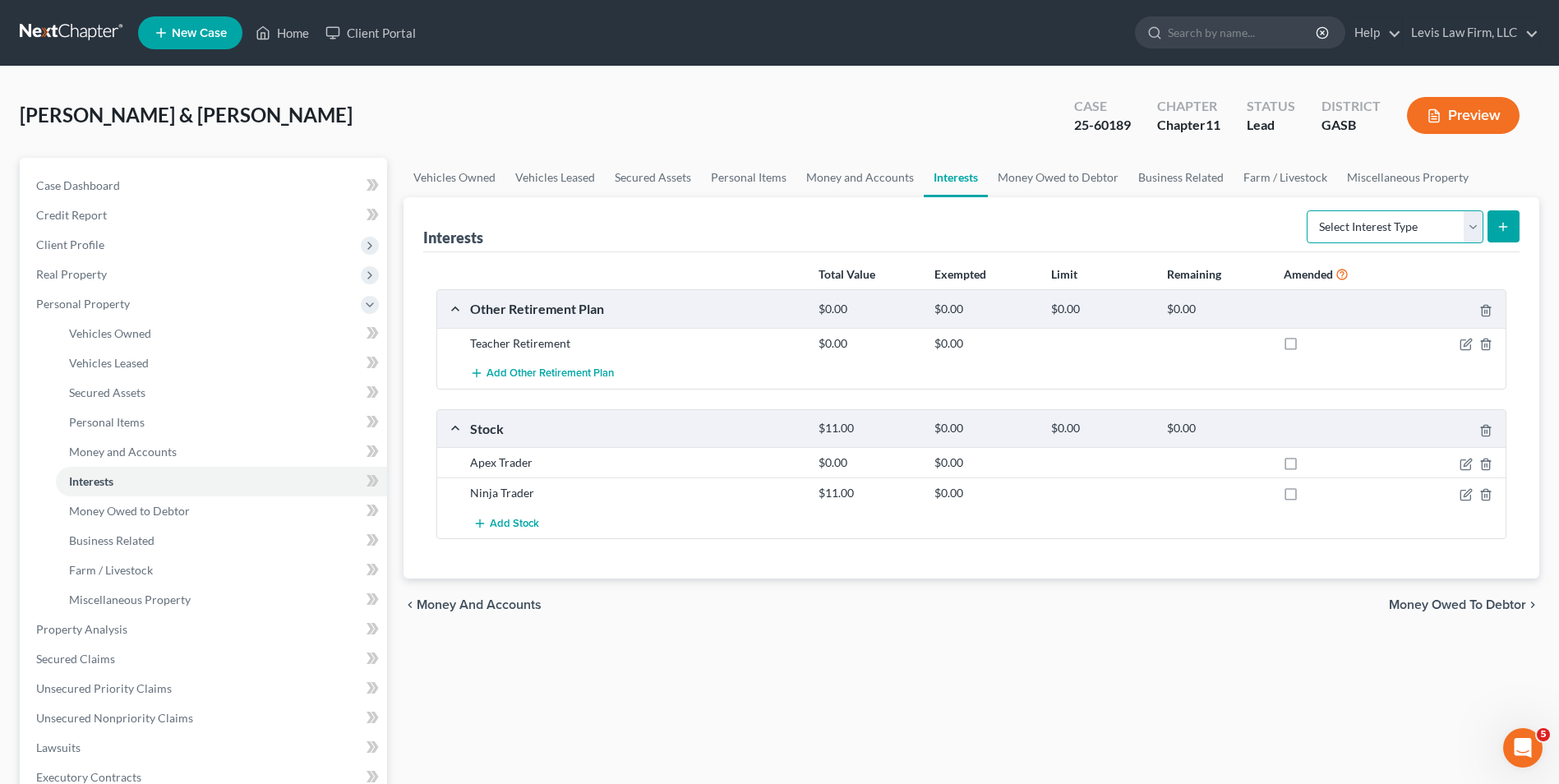
click at [1468, 226] on select "Select Interest Type 401K Annuity Bond Education IRA Government Bond Government…" at bounding box center [1396, 226] width 177 height 33
click at [1502, 153] on div "[PERSON_NAME] & [PERSON_NAME] Upgraded Case 25-60189 Chapter Chapter 11 Status …" at bounding box center [780, 122] width 1520 height 72
click at [286, 36] on link "Home" at bounding box center [283, 33] width 70 height 30
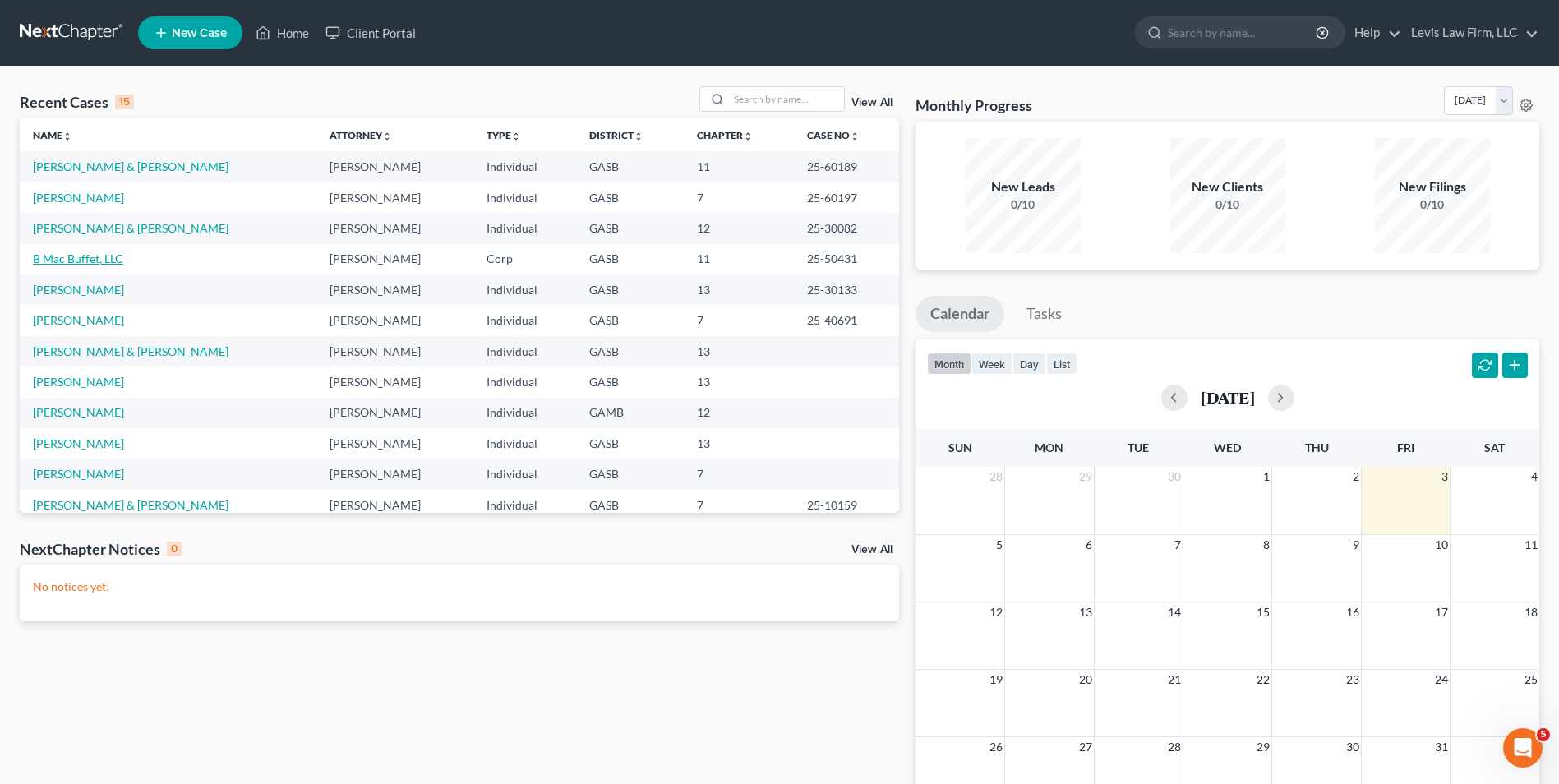
click at [105, 254] on link "B Mac Buffet, LLC" at bounding box center [78, 259] width 91 height 14
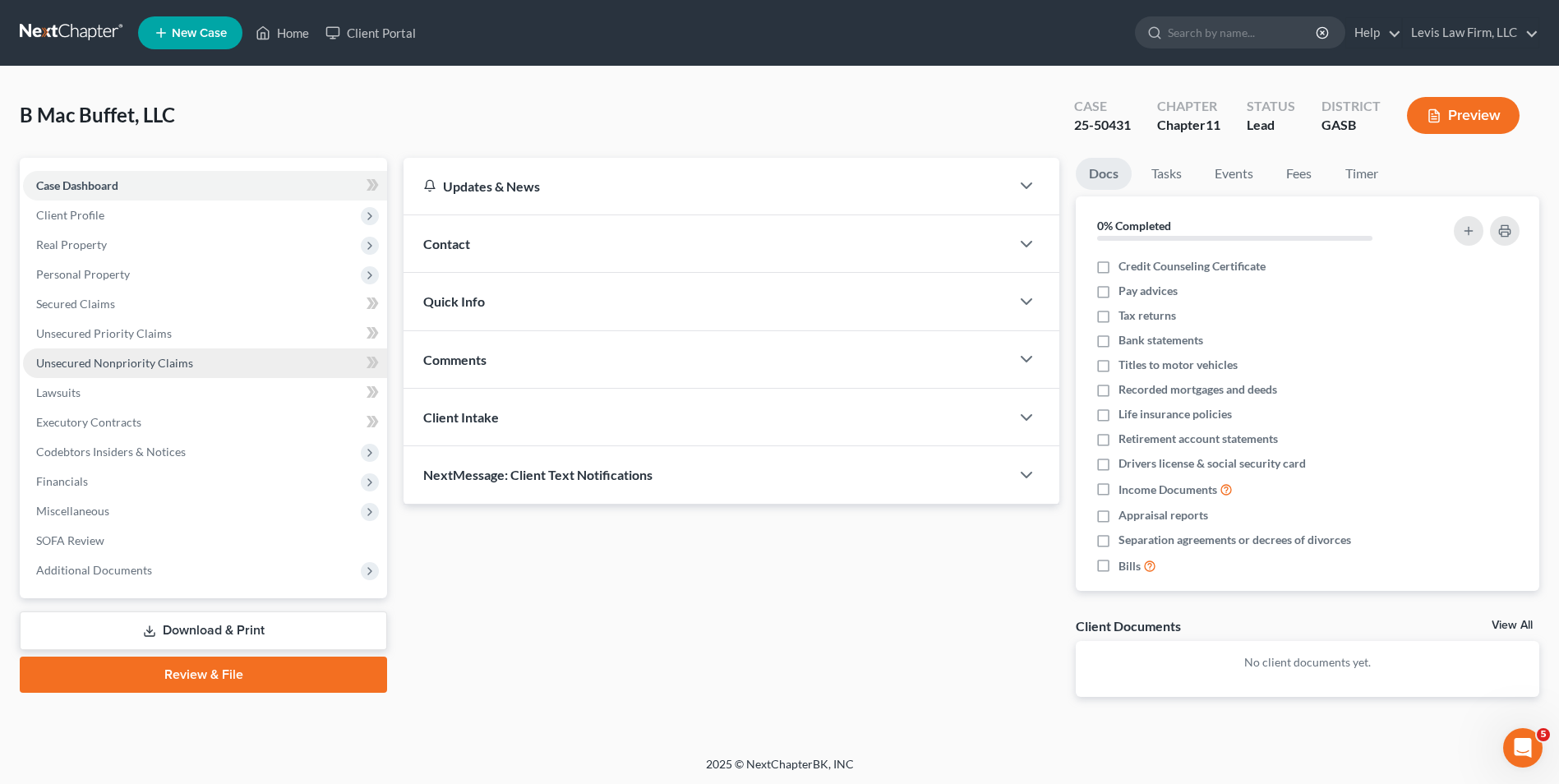
click at [138, 355] on span "Unsecured Nonpriority Claims" at bounding box center [114, 362] width 157 height 14
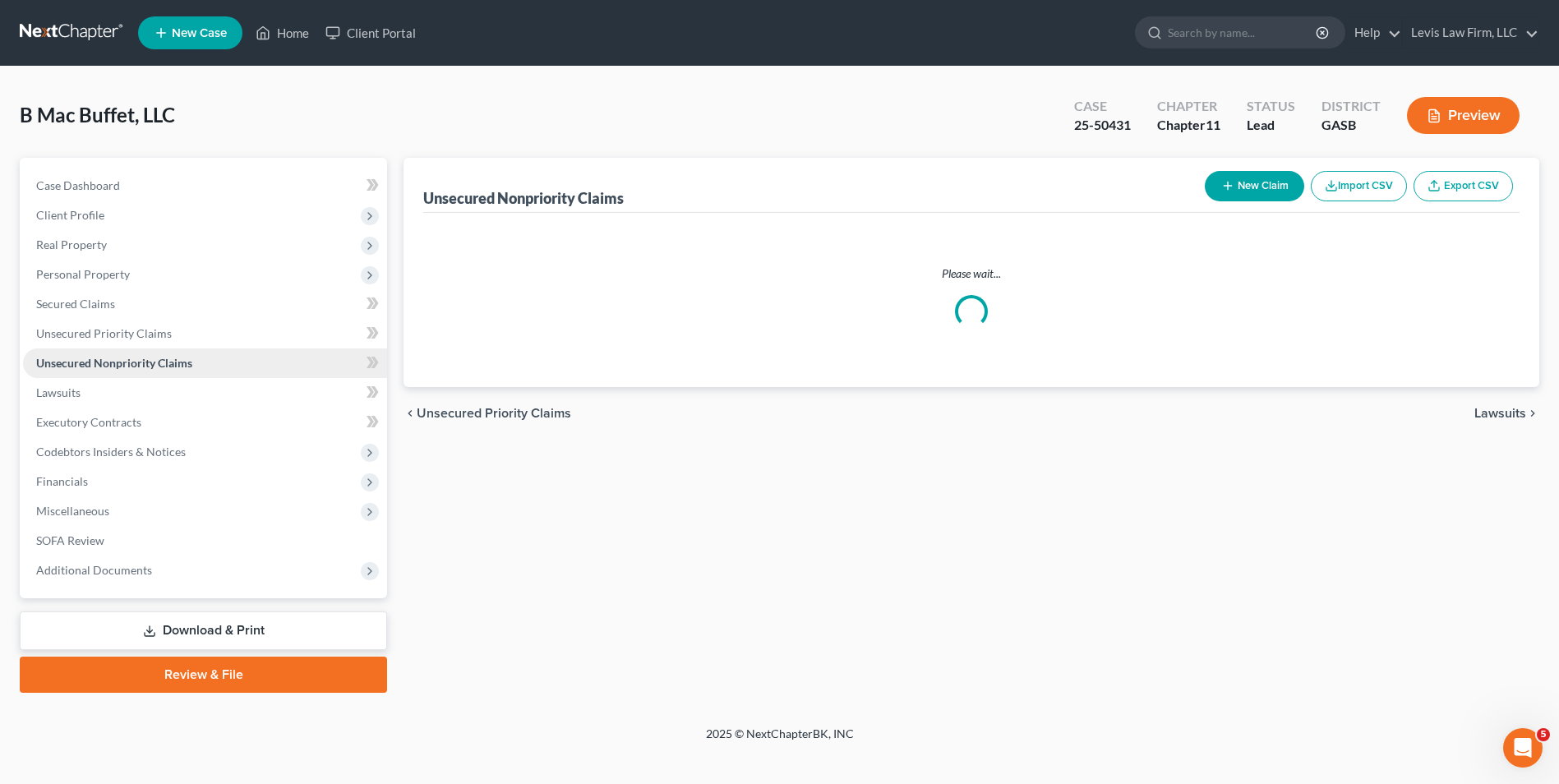
click at [138, 355] on span "Unsecured Nonpriority Claims" at bounding box center [113, 362] width 156 height 14
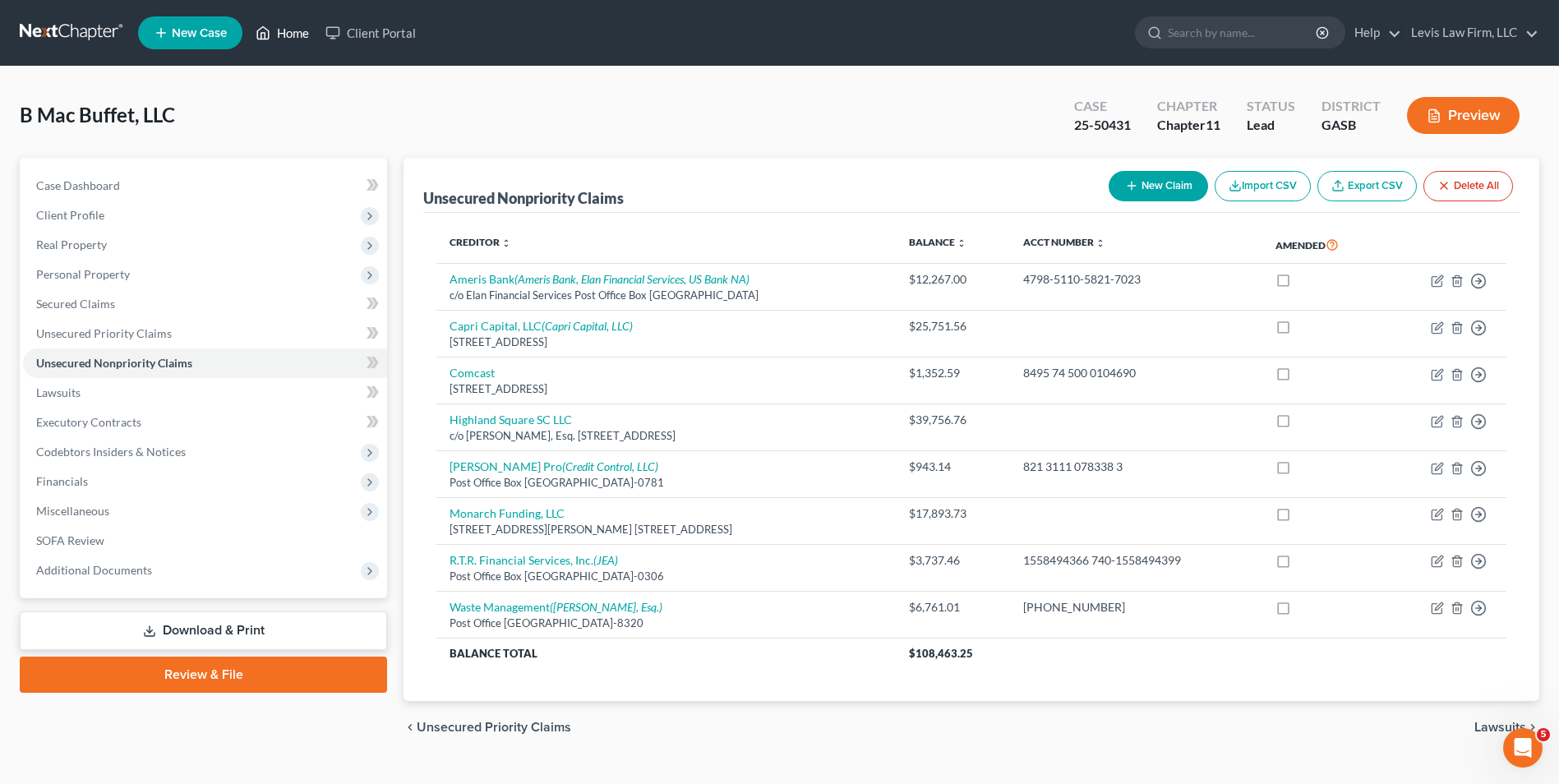
click at [291, 36] on link "Home" at bounding box center [283, 33] width 70 height 30
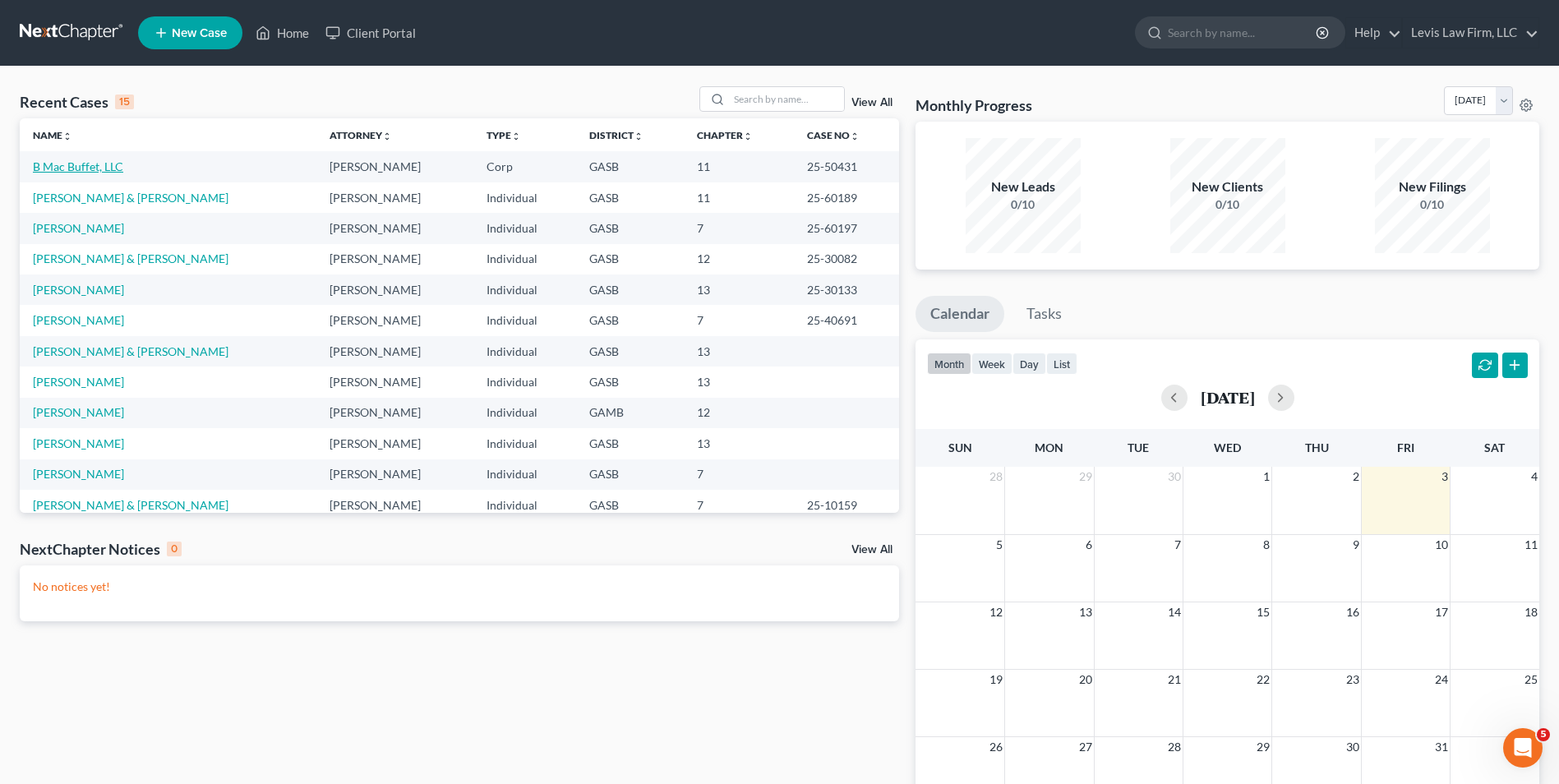
click at [66, 162] on link "B Mac Buffet, LLC" at bounding box center [78, 166] width 91 height 14
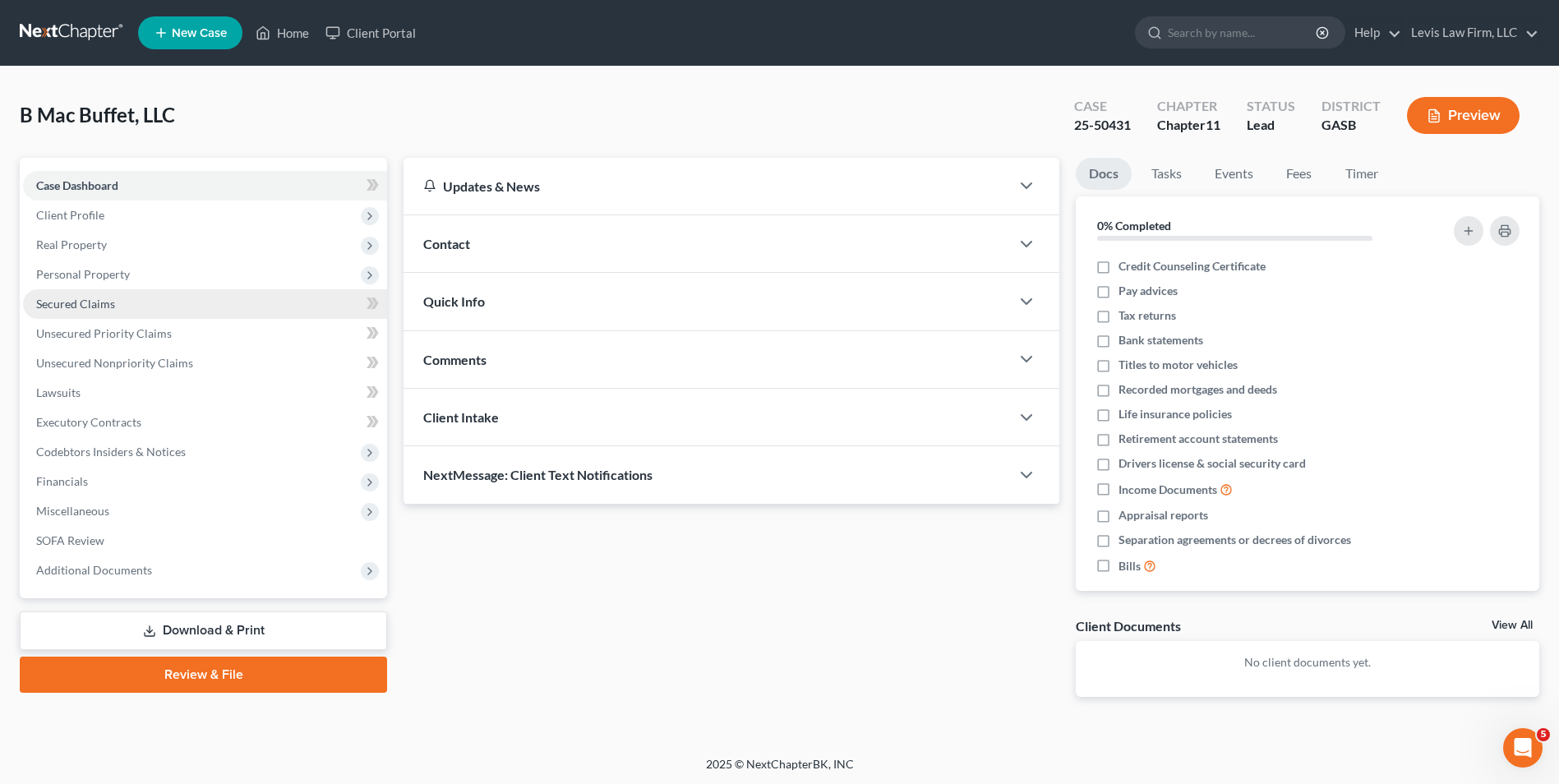
click at [102, 269] on span "Personal Property" at bounding box center [83, 274] width 94 height 14
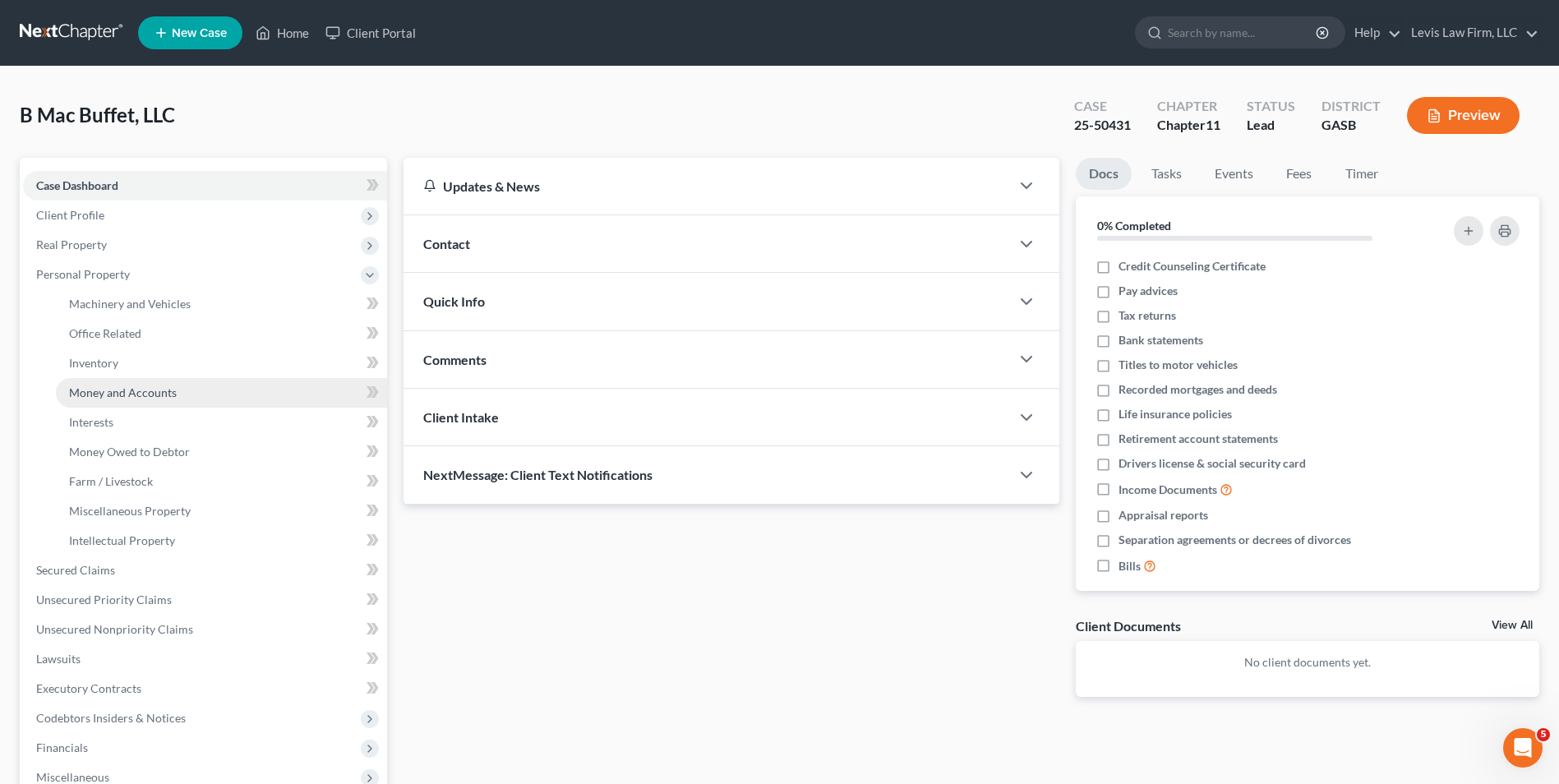
click at [139, 388] on span "Money and Accounts" at bounding box center [122, 392] width 108 height 14
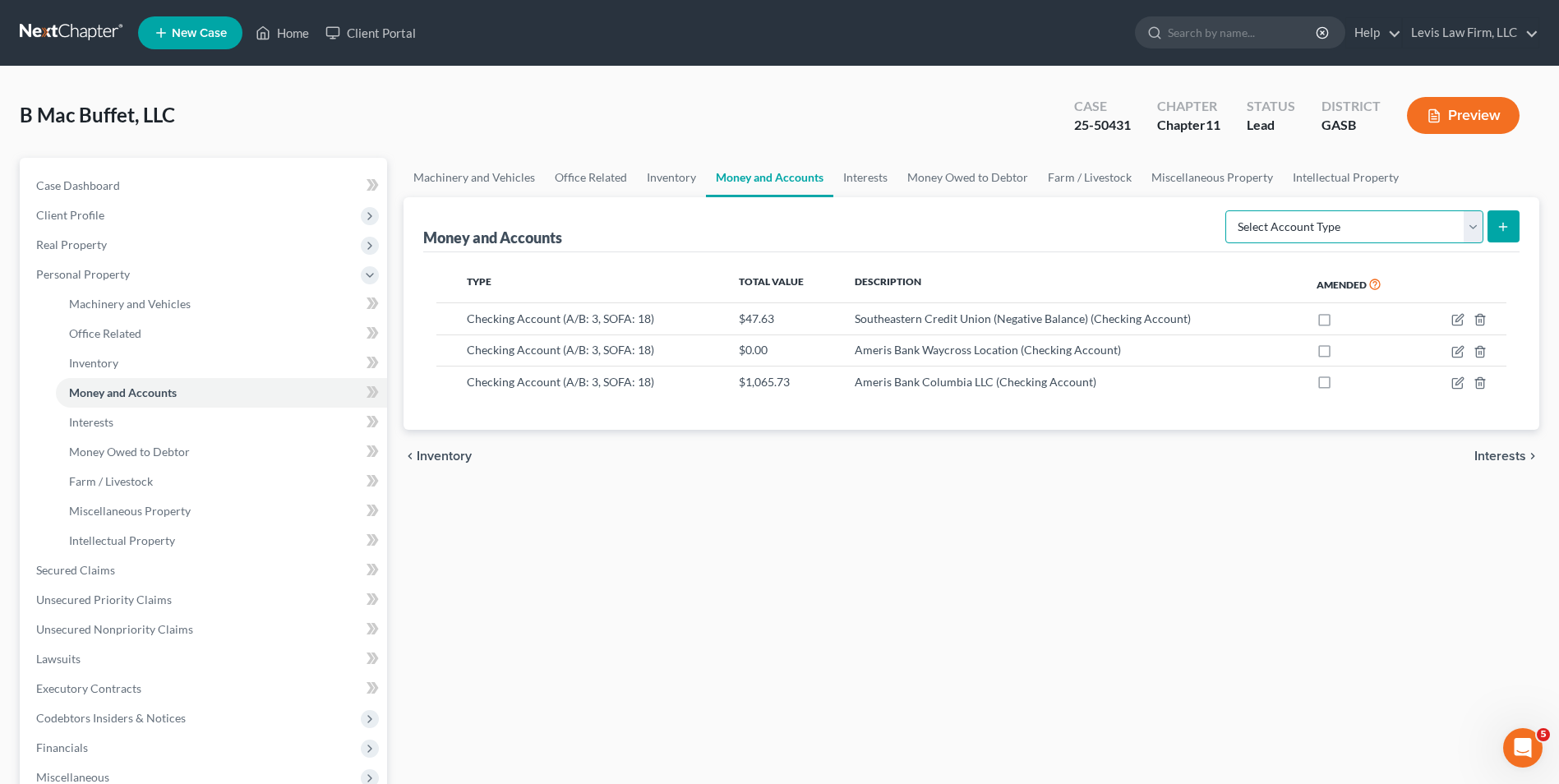
click at [1470, 230] on select "Select Account Type Brokerage (A/B: 3, SOFA: 18) Cash on Hand (A/B: 2) Certific…" at bounding box center [1354, 226] width 258 height 33
select select "cash_on_hand"
click at [1227, 210] on select "Select Account Type Brokerage (A/B: 3, SOFA: 18) Cash on Hand (A/B: 2) Certific…" at bounding box center [1354, 226] width 258 height 33
click at [1501, 231] on icon "submit" at bounding box center [1502, 226] width 13 height 13
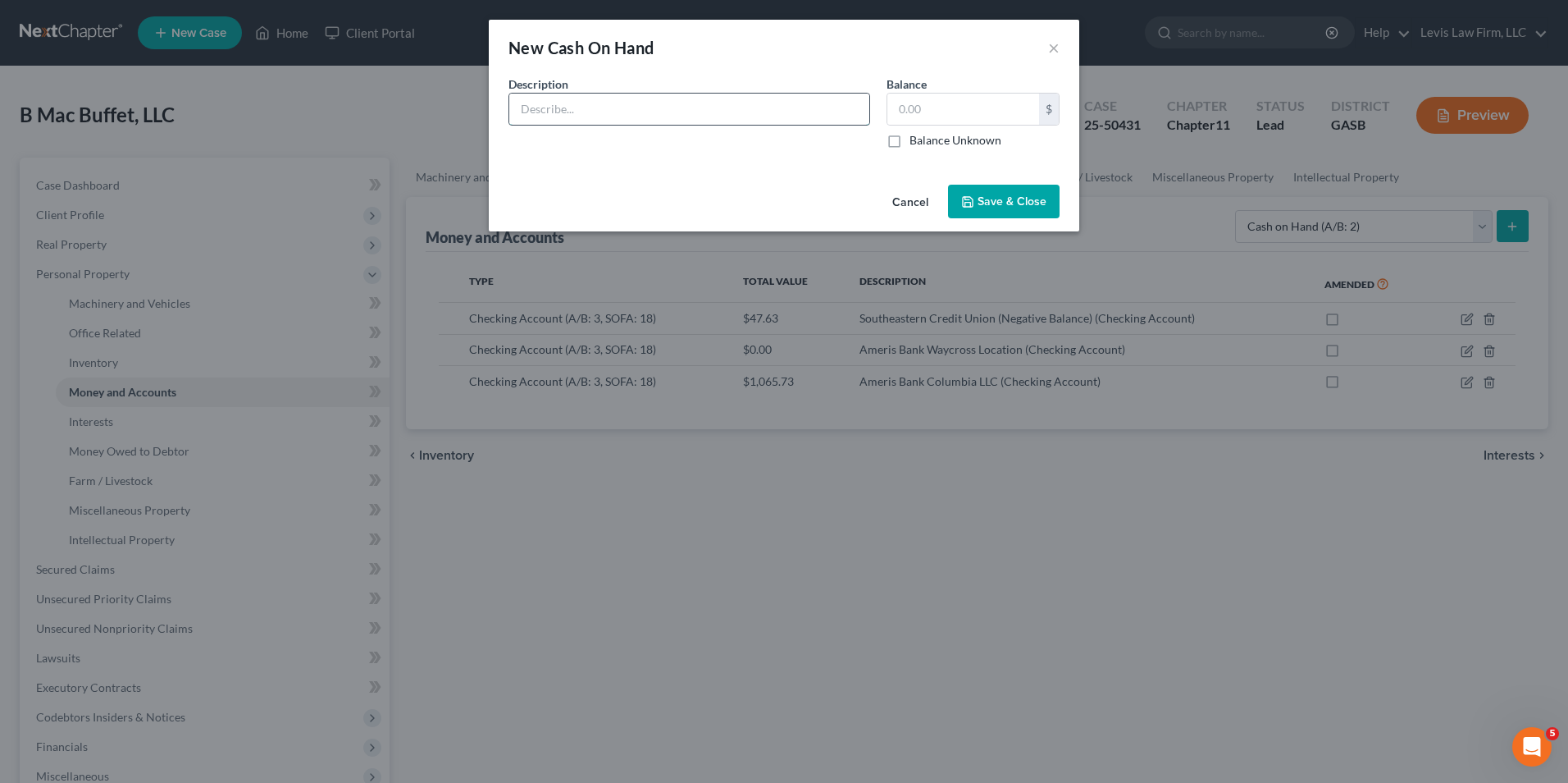
click at [533, 109] on input "text" at bounding box center [689, 108] width 359 height 31
type input "[PERSON_NAME] Cash"
type input "500.00"
click at [987, 200] on span "Save & Close" at bounding box center [1011, 202] width 69 height 14
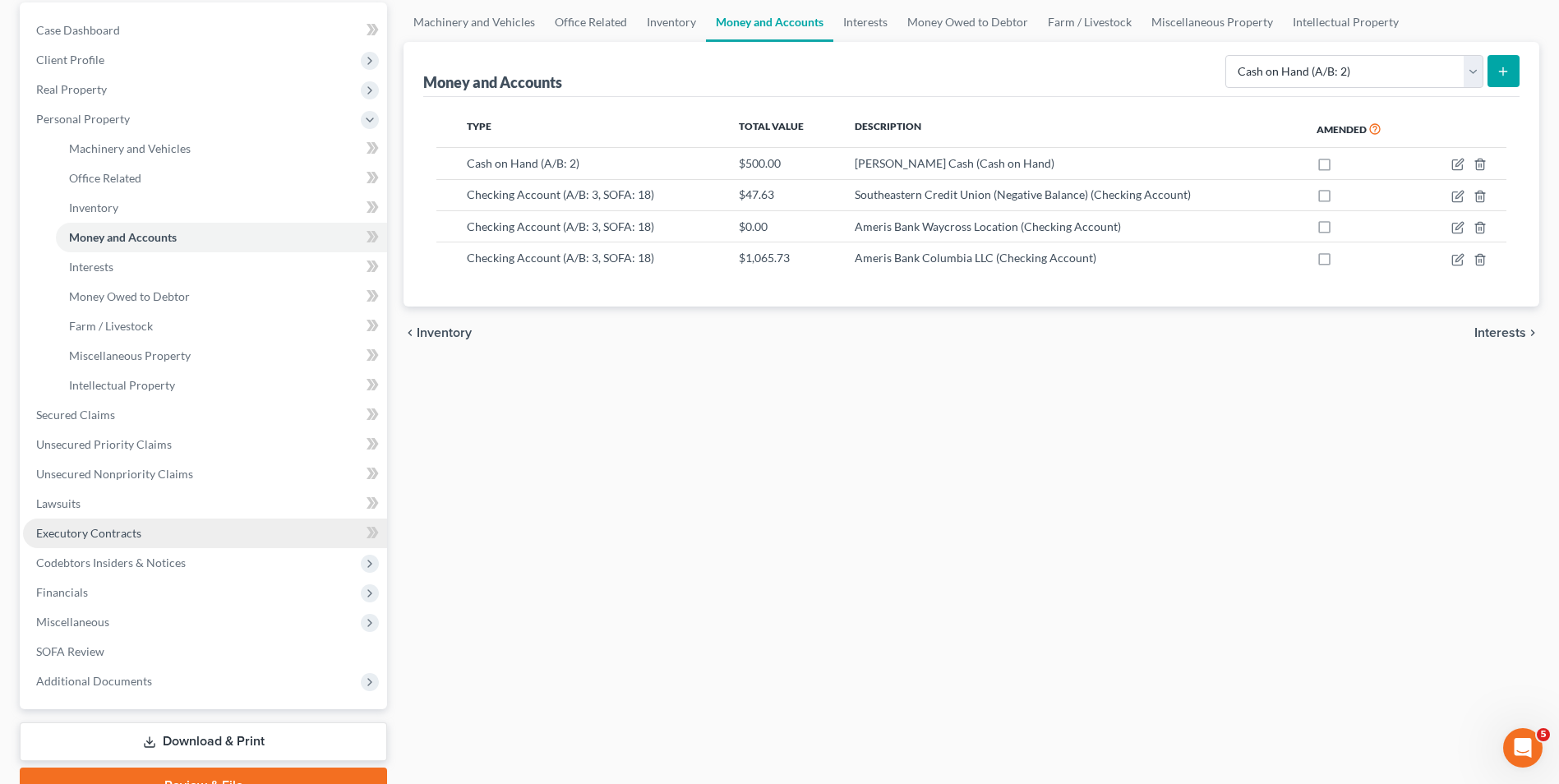
scroll to position [164, 0]
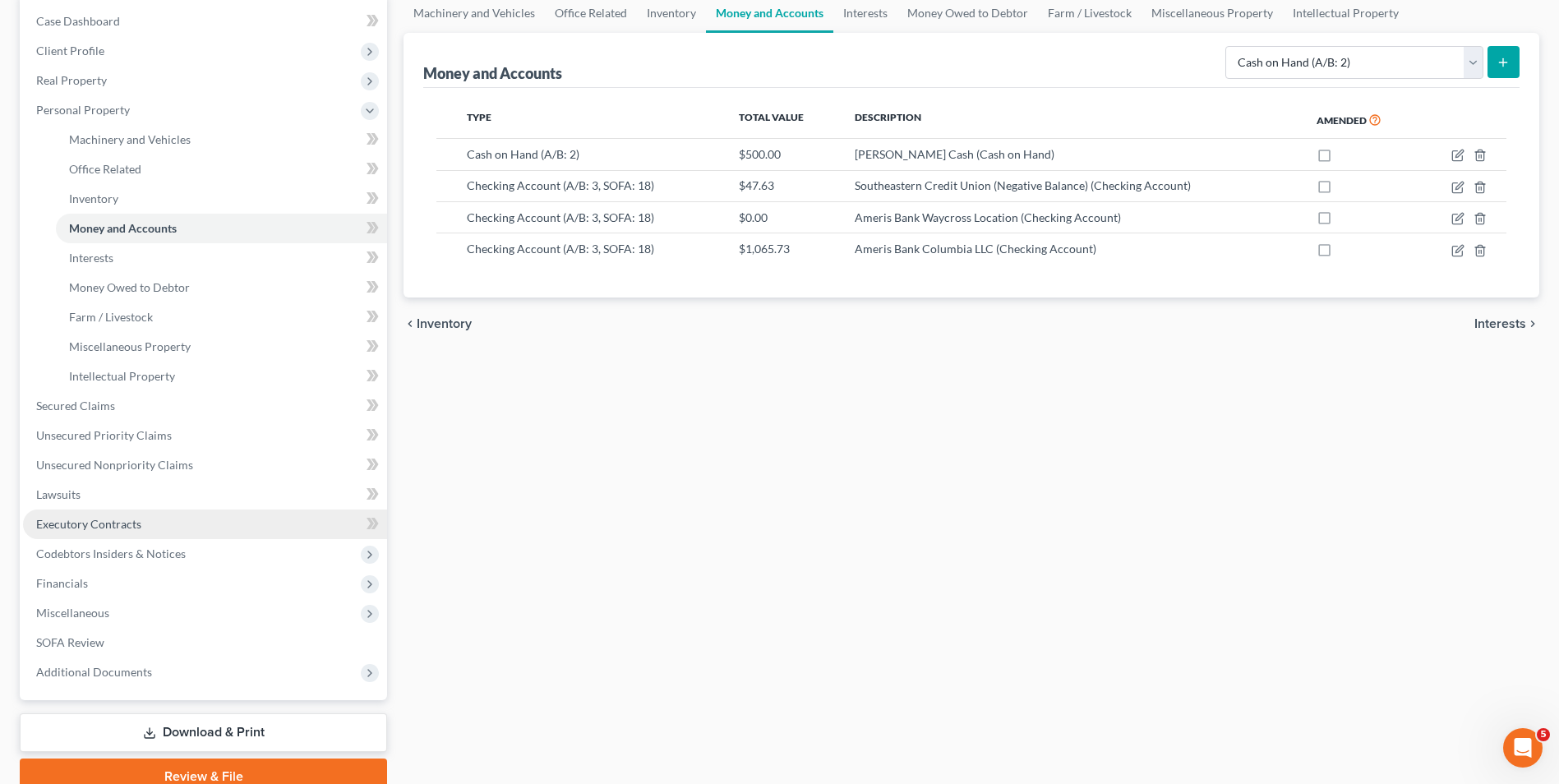
click at [89, 522] on span "Executory Contracts" at bounding box center [89, 523] width 106 height 14
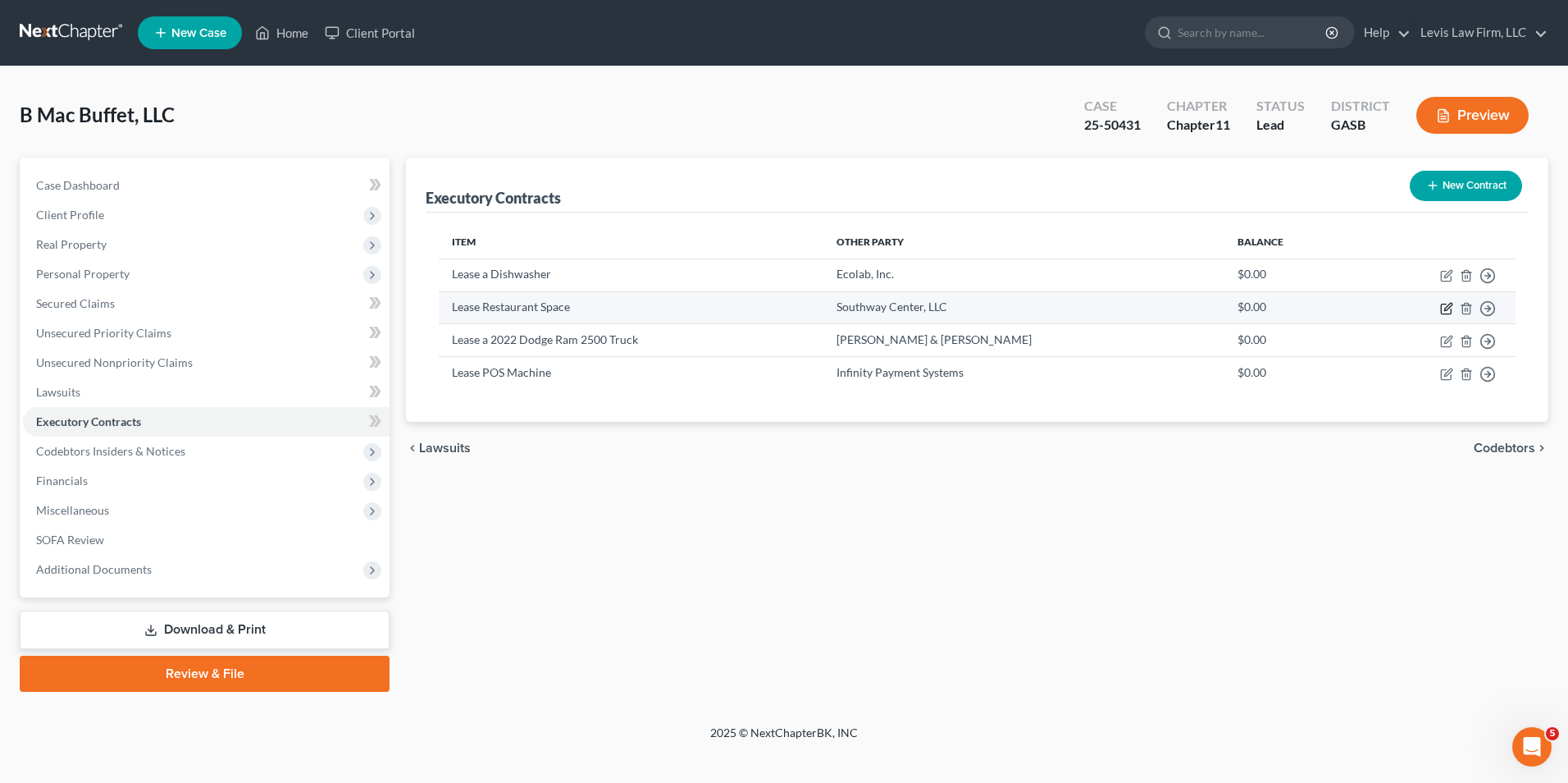
click at [1447, 309] on icon "button" at bounding box center [1447, 306] width 7 height 7
select select "3"
select select "10"
select select "0"
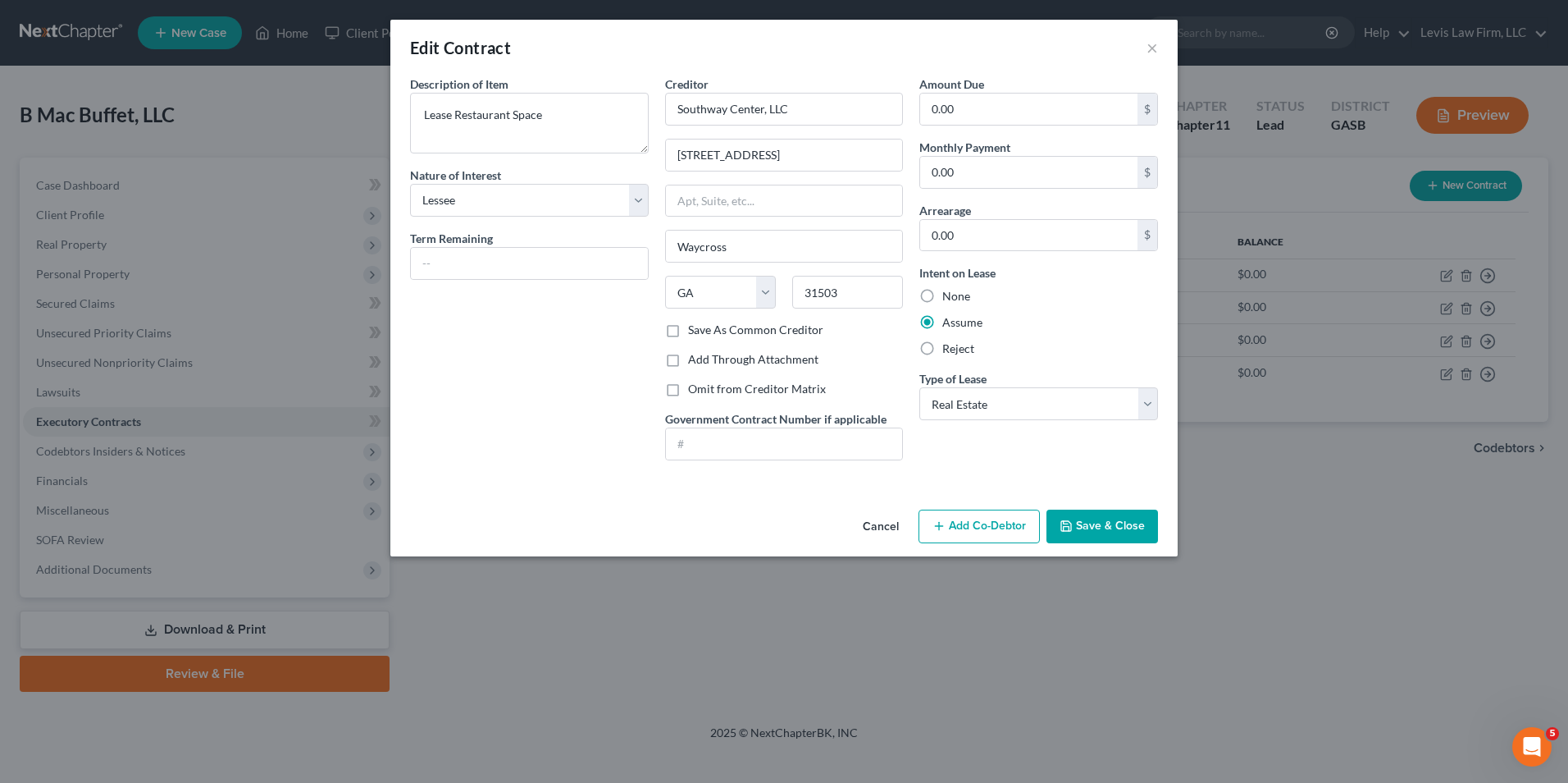
click at [1097, 528] on button "Save & Close" at bounding box center [1101, 527] width 111 height 35
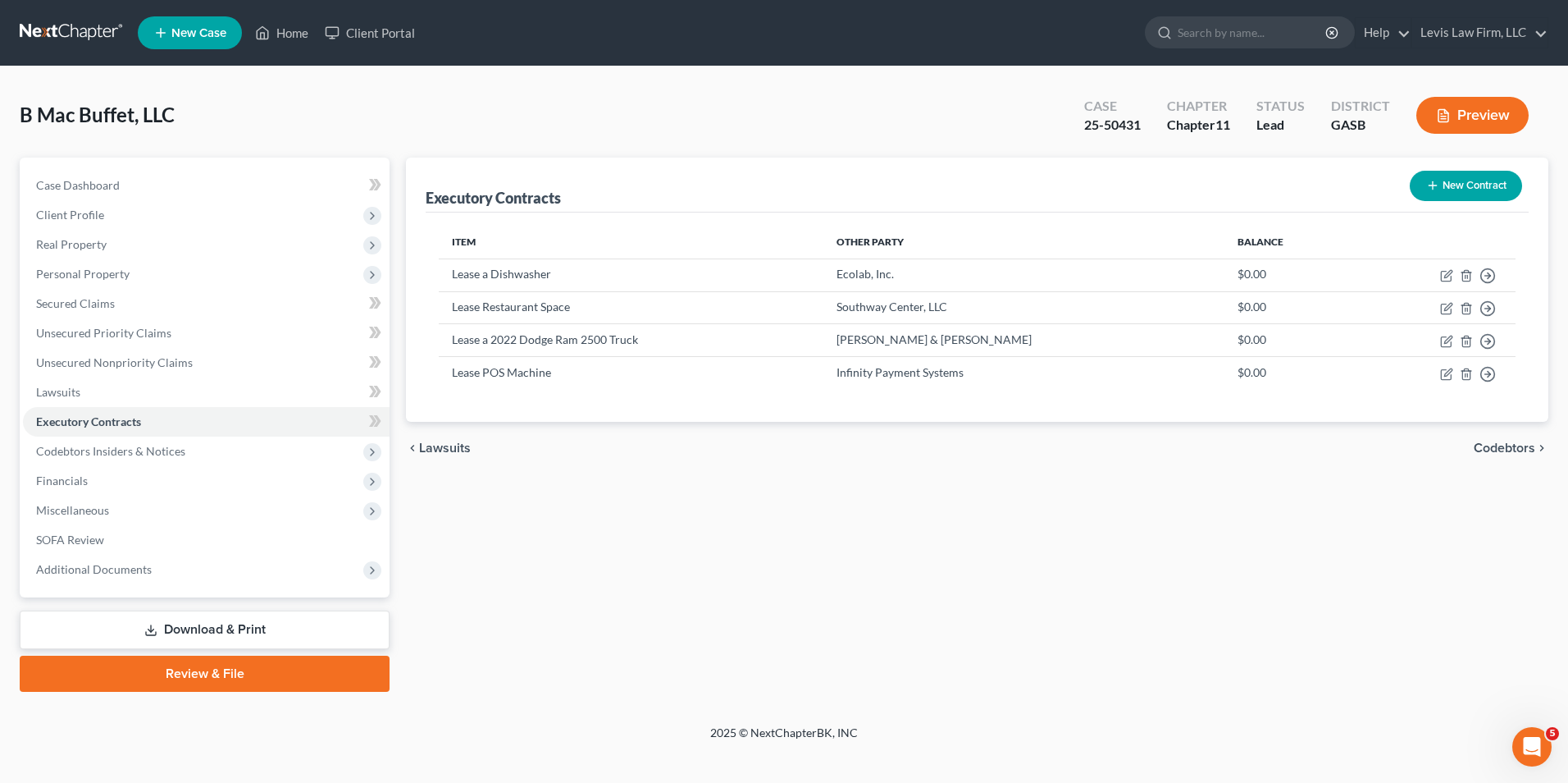
click at [1449, 178] on button "New Contract" at bounding box center [1465, 186] width 112 height 31
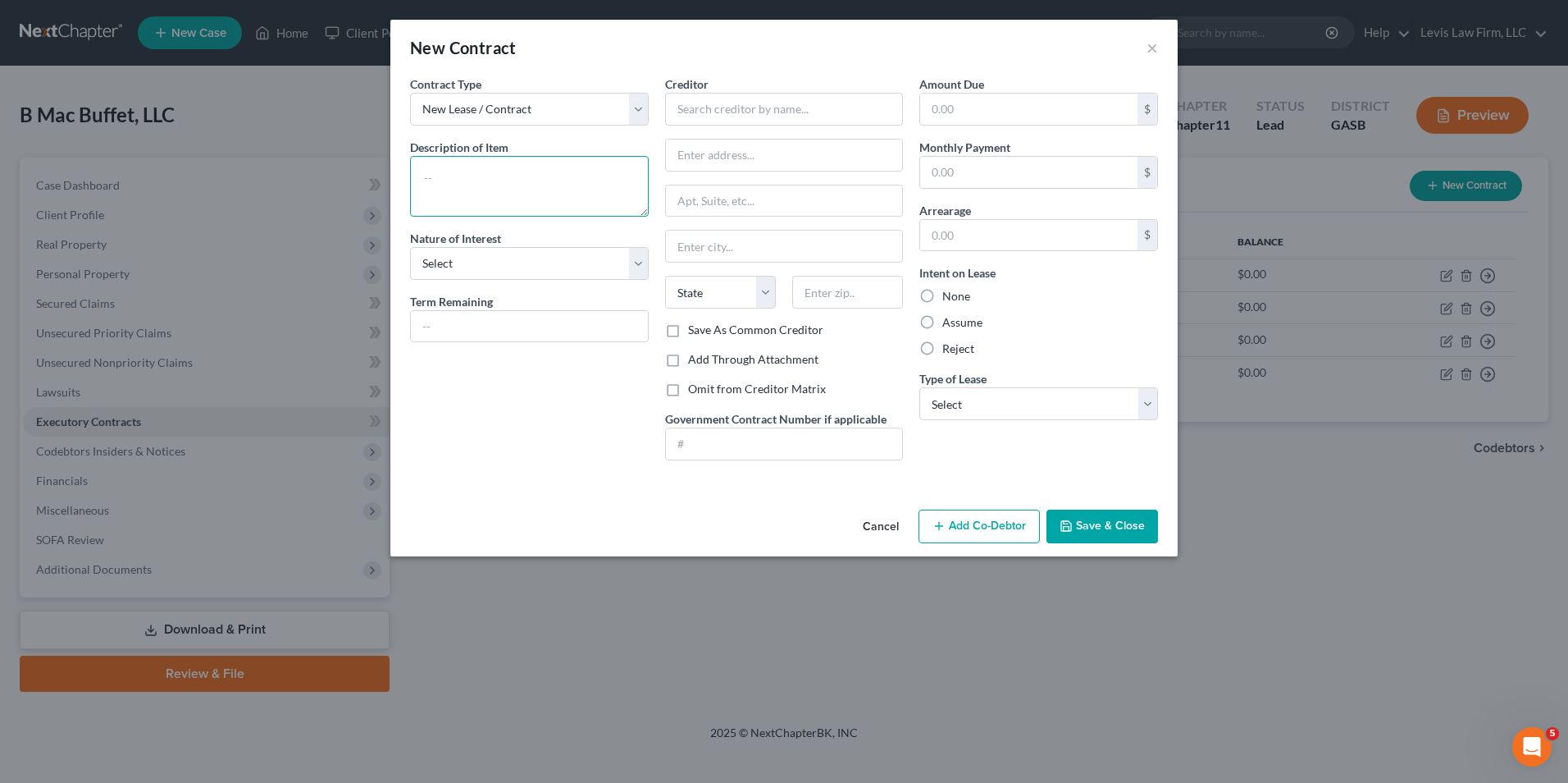
click at [422, 180] on textarea at bounding box center [529, 186] width 238 height 61
type textarea "Lease of Restaurant Space"
click at [639, 267] on select "Select Purchaser Agent Lessor Lessee" at bounding box center [529, 263] width 238 height 33
select select "3"
click at [410, 247] on select "Select Purchaser Agent Lessor Lessee" at bounding box center [529, 263] width 238 height 33
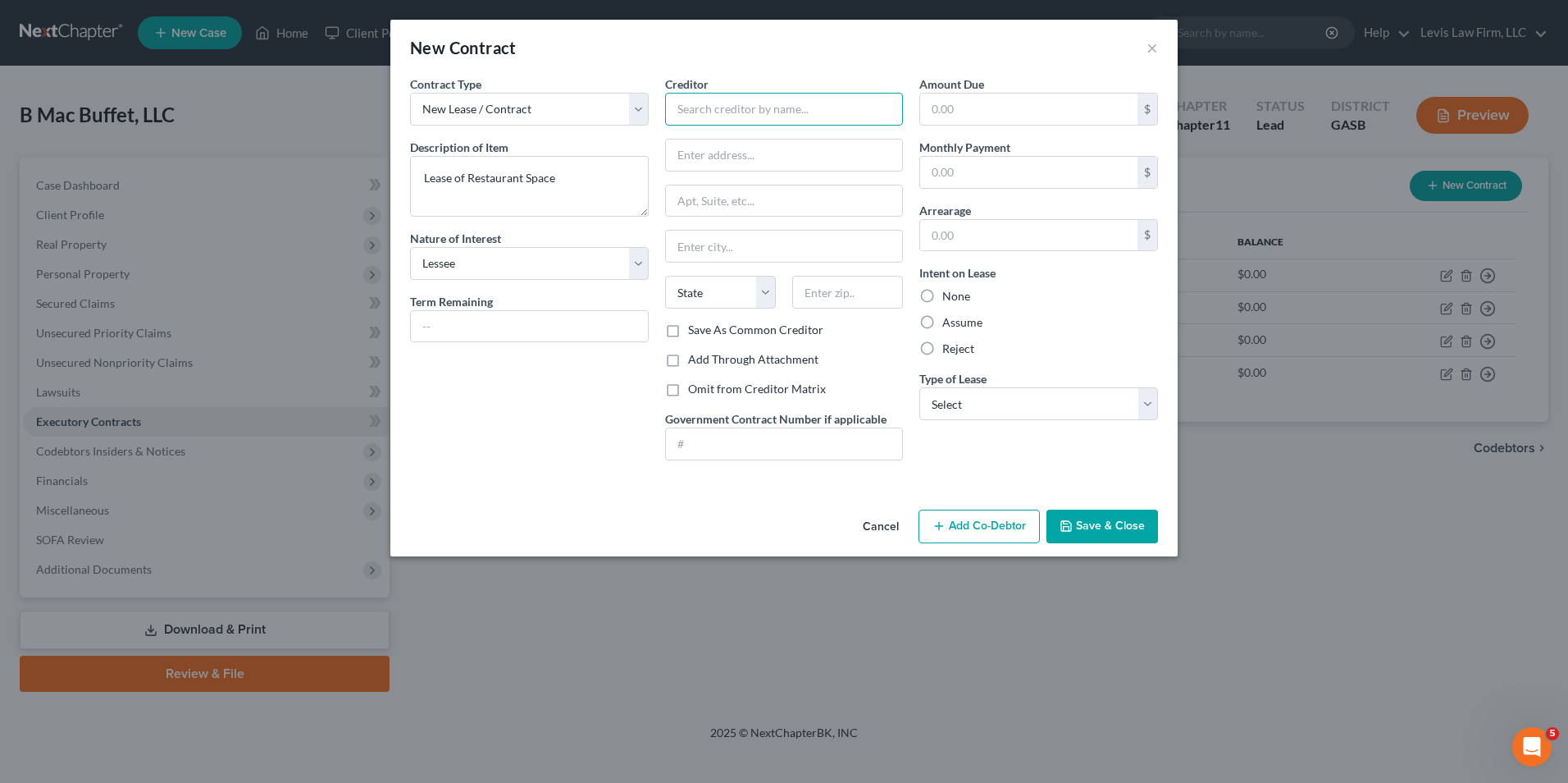
click at [679, 114] on input "text" at bounding box center [784, 108] width 238 height 33
type input "[GEOGRAPHIC_DATA] SC, LLC"
drag, startPoint x: 570, startPoint y: 178, endPoint x: 592, endPoint y: 185, distance: 23.1
click at [570, 178] on textarea "Lease of Restaurant Space" at bounding box center [529, 186] width 238 height 61
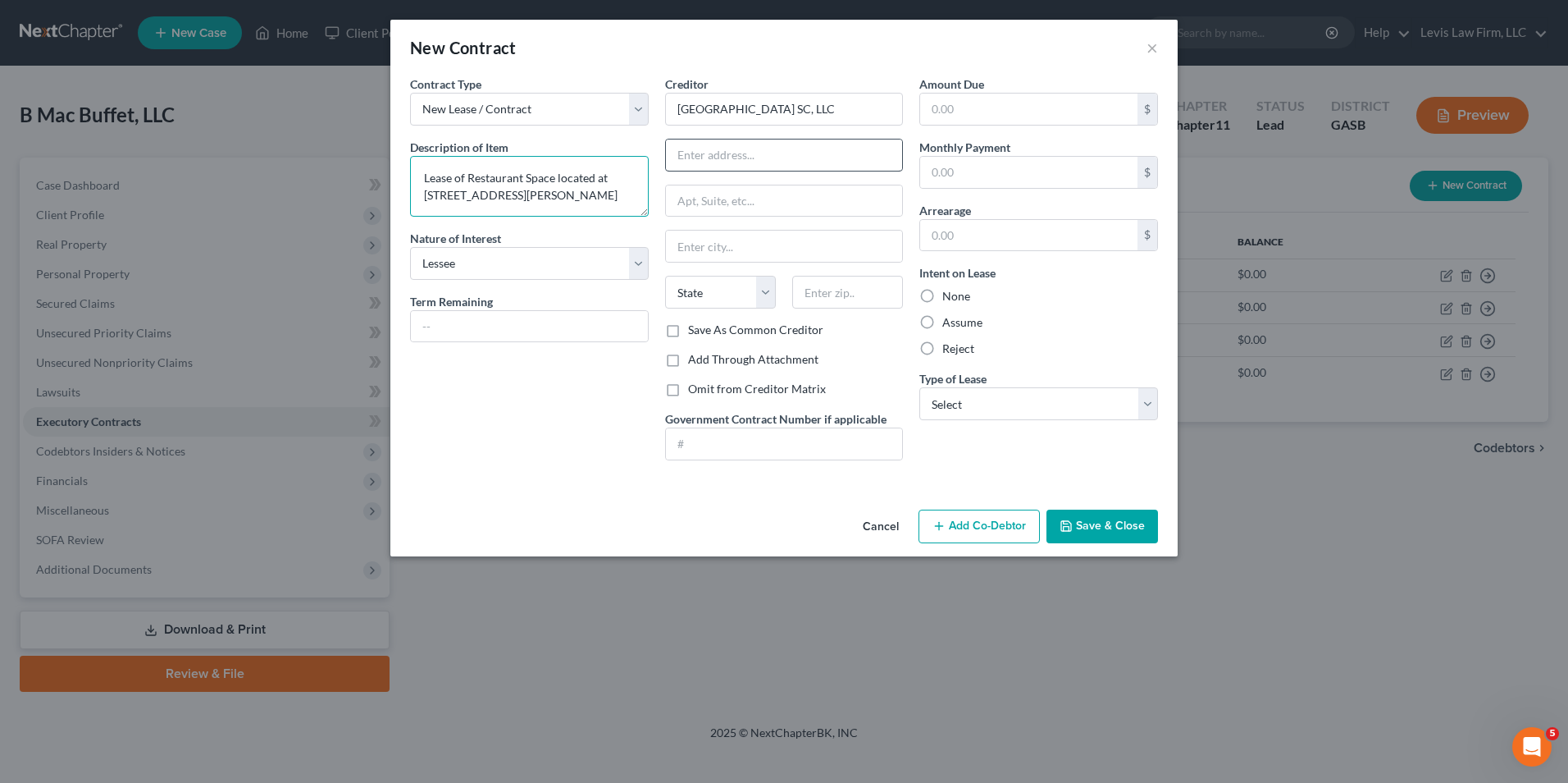
type textarea "Lease of Restaurant Space located at [STREET_ADDRESS][PERSON_NAME]"
click at [682, 155] on input "text" at bounding box center [784, 154] width 237 height 31
click at [668, 158] on input "text" at bounding box center [784, 154] width 237 height 31
type input "c/o American Commerical Corp."
type input "[STREET_ADDRESS]"
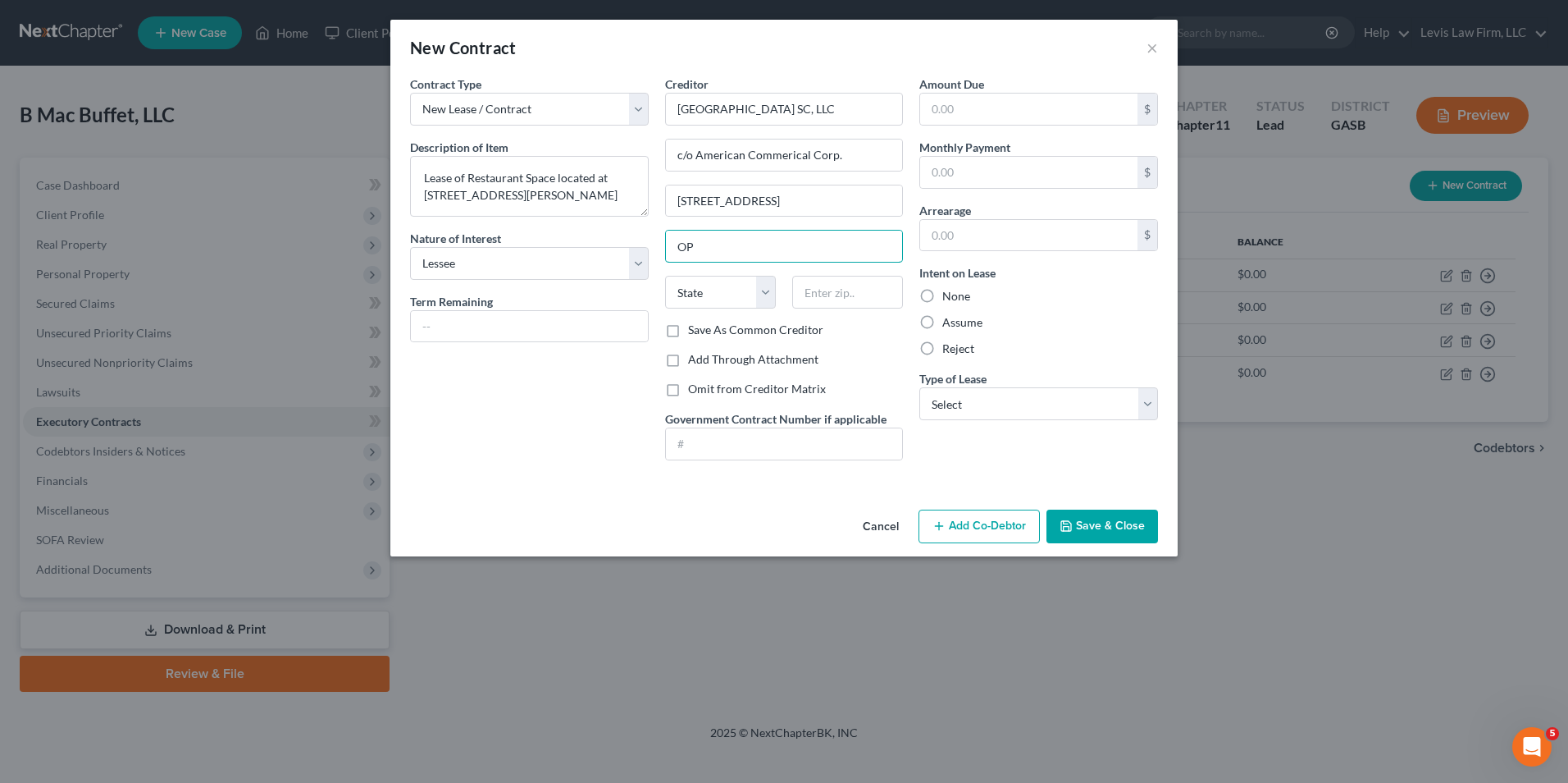
type input "O"
type input "[GEOGRAPHIC_DATA]"
select select "9"
type input "33418"
click at [942, 349] on label "Reject" at bounding box center [958, 349] width 32 height 17
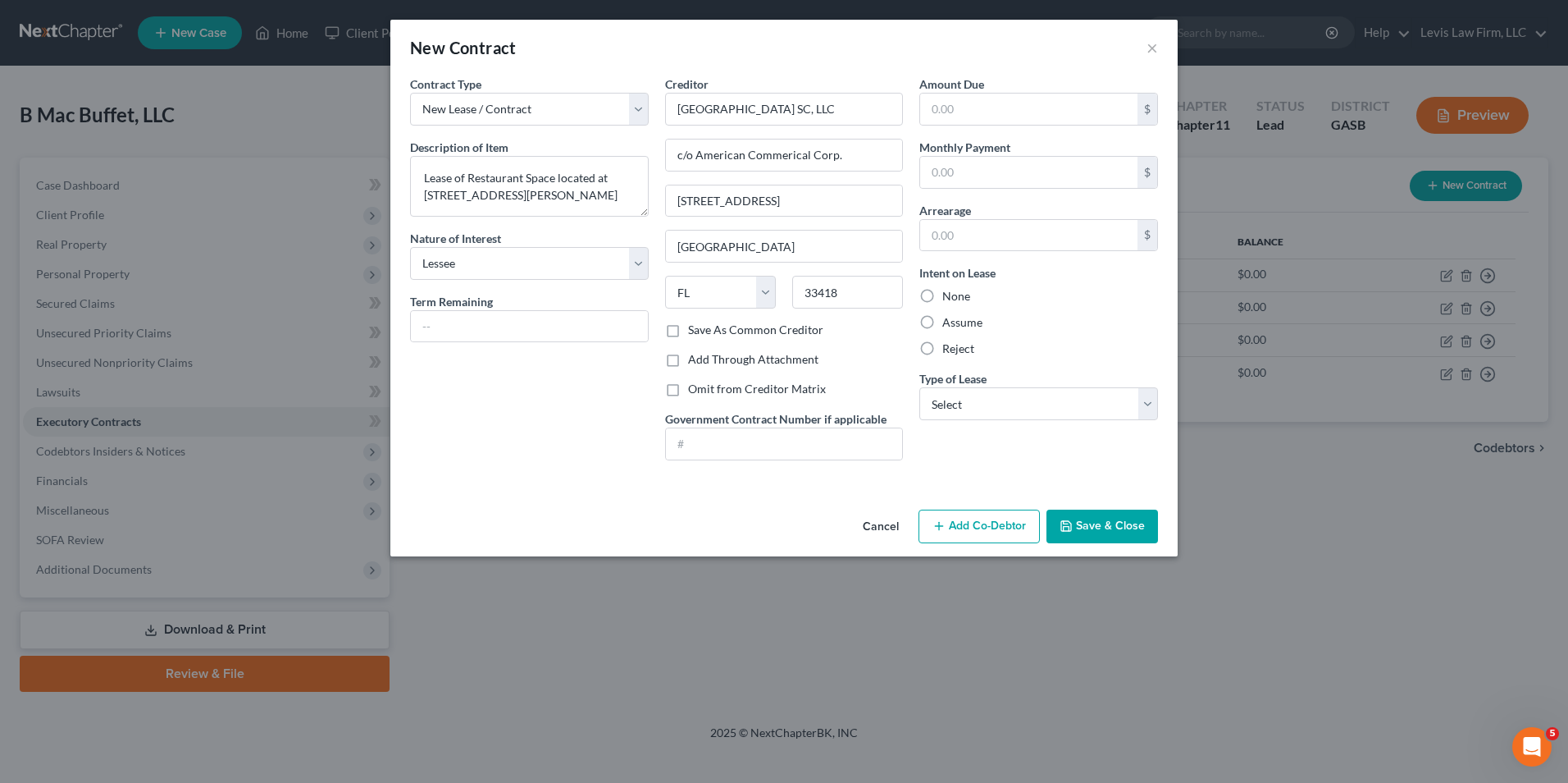
click at [948, 349] on input "Reject" at bounding box center [953, 346] width 11 height 11
radio input "true"
type input "[GEOGRAPHIC_DATA]"
click at [1145, 398] on select "Select Real Estate Car Other" at bounding box center [1039, 403] width 238 height 33
select select "2"
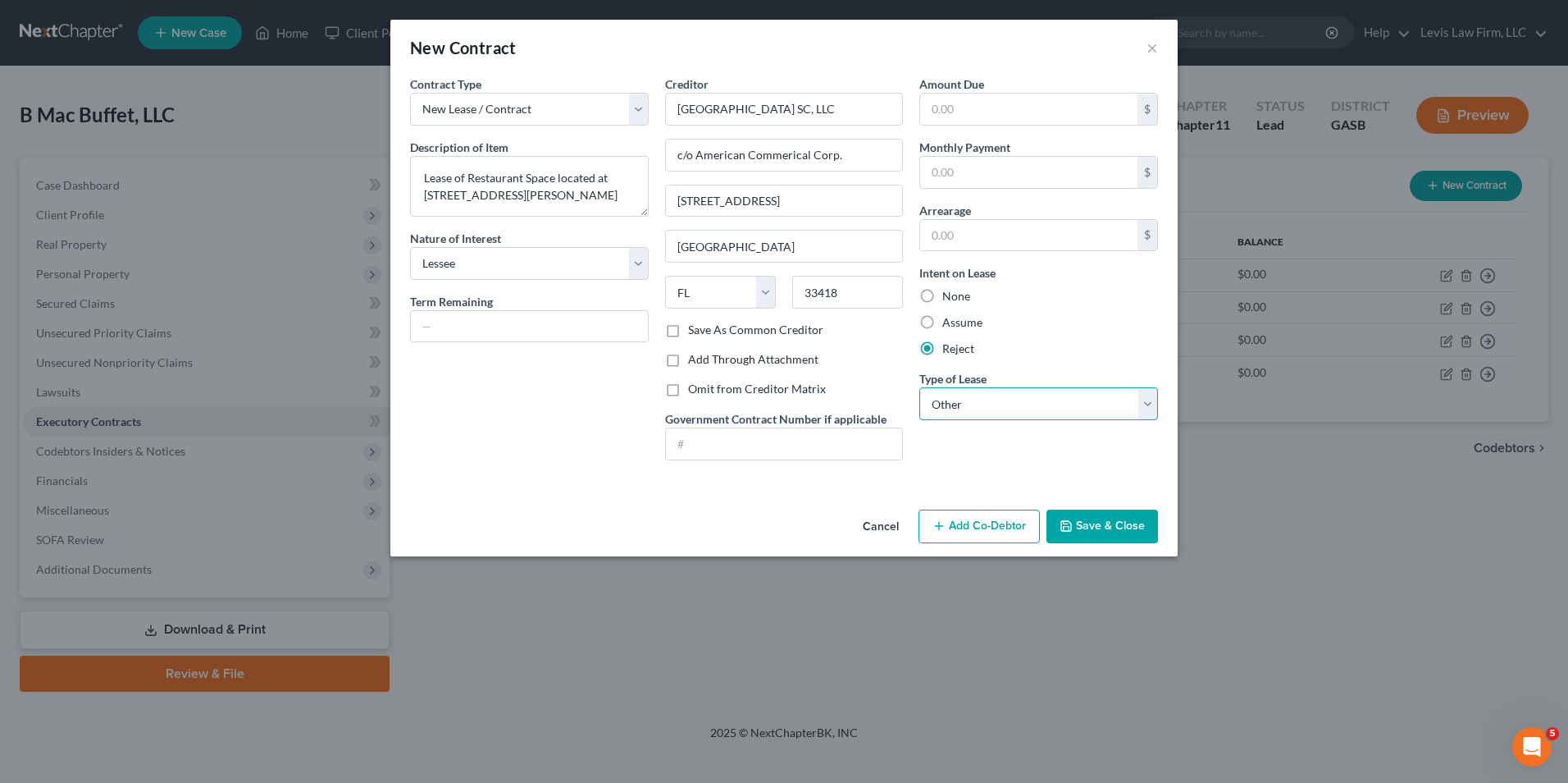
click at [920, 388] on select "Select Real Estate Car Other" at bounding box center [1039, 403] width 238 height 33
click at [1106, 528] on button "Save & Close" at bounding box center [1101, 527] width 111 height 35
